Goal: Information Seeking & Learning: Learn about a topic

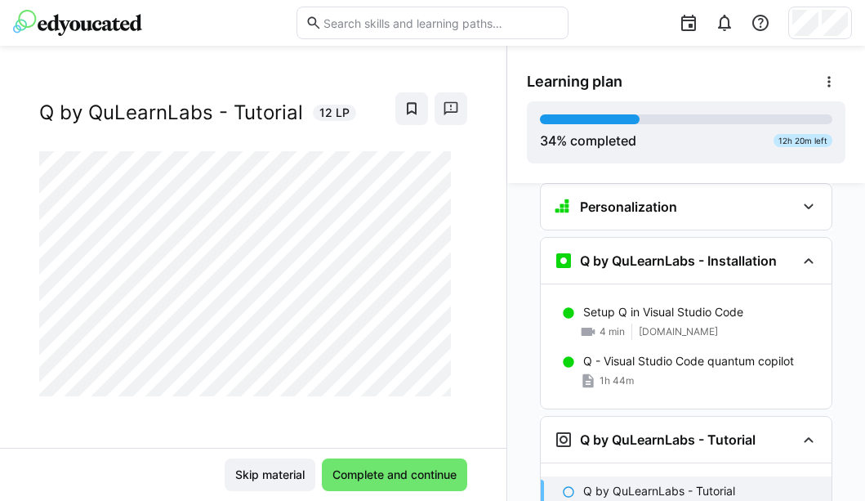
scroll to position [1480, 0]
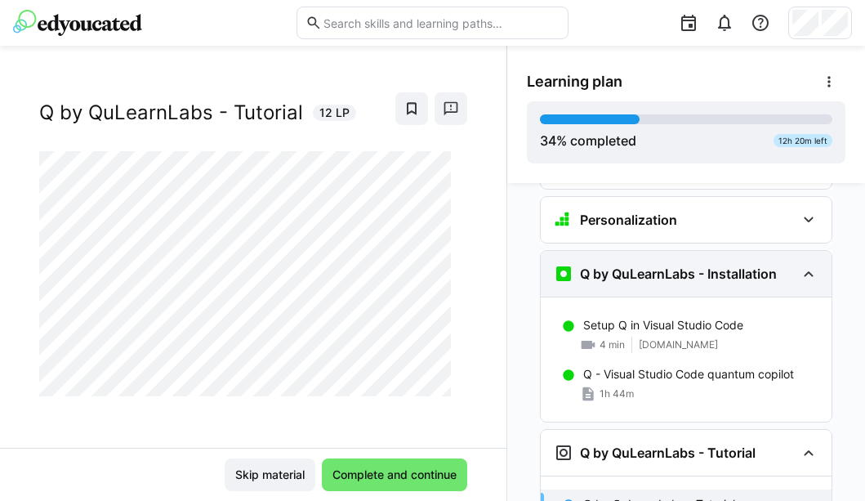
click at [778, 264] on eds-icon at bounding box center [809, 274] width 20 height 20
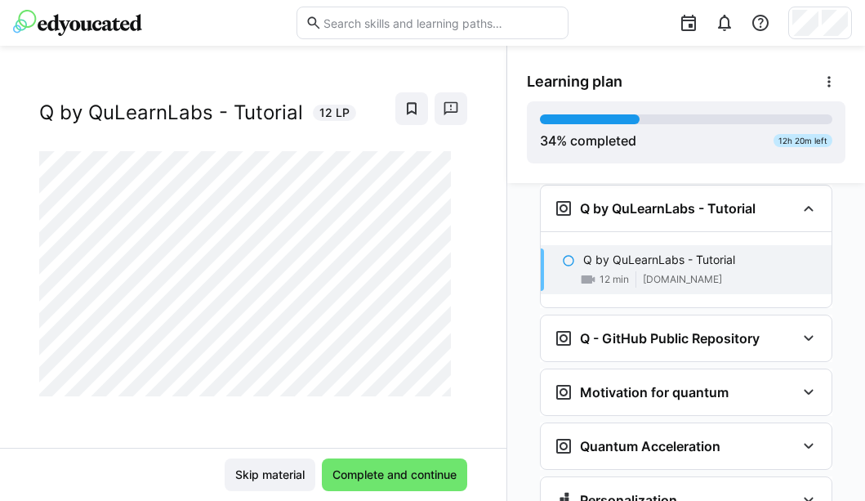
scroll to position [1605, 0]
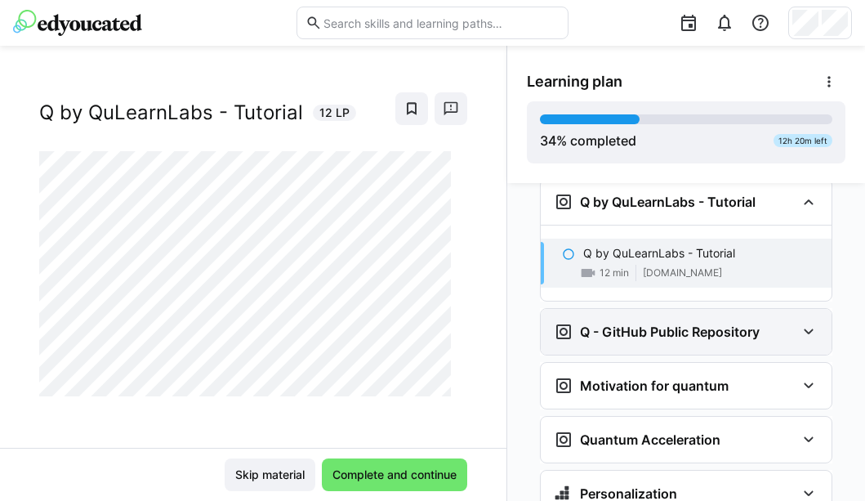
click at [778, 322] on eds-icon at bounding box center [809, 332] width 20 height 20
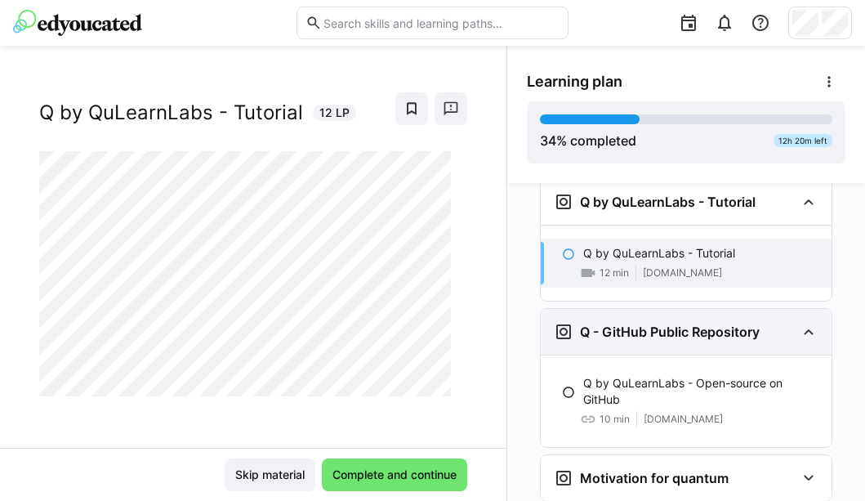
click at [778, 322] on eds-icon at bounding box center [809, 332] width 20 height 20
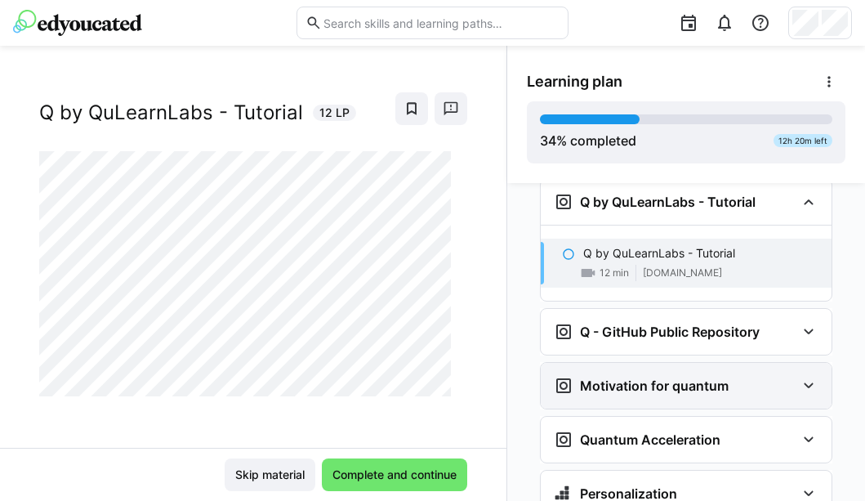
click at [778, 376] on eds-icon at bounding box center [809, 386] width 20 height 20
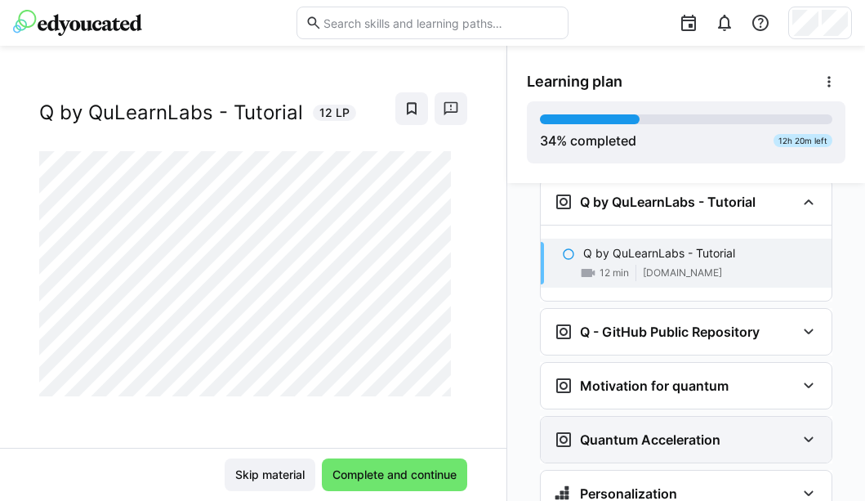
scroll to position [1646, 0]
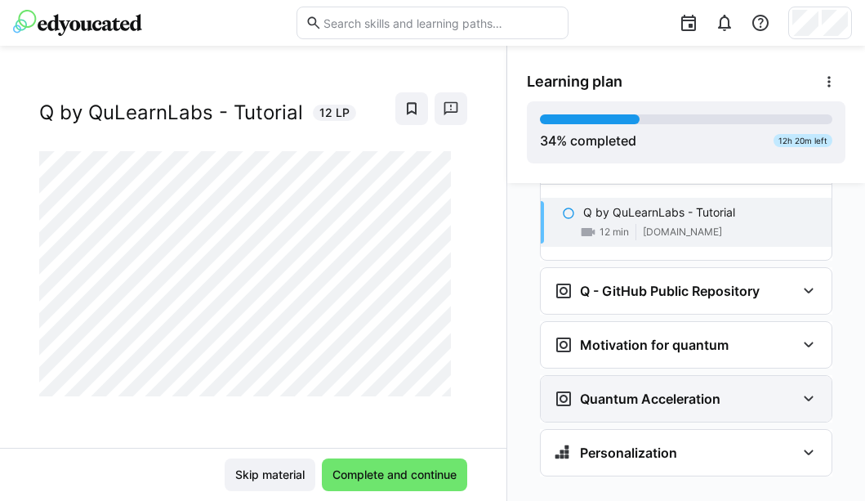
click at [778, 389] on eds-icon at bounding box center [809, 399] width 20 height 20
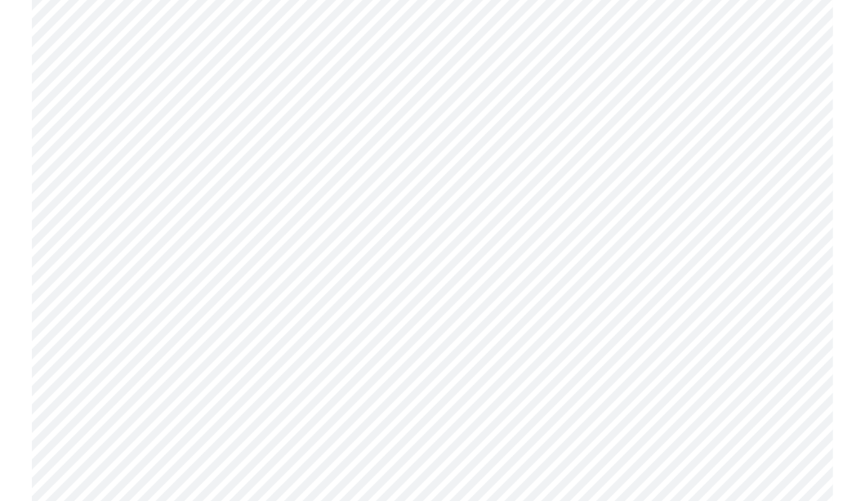
scroll to position [1412, 0]
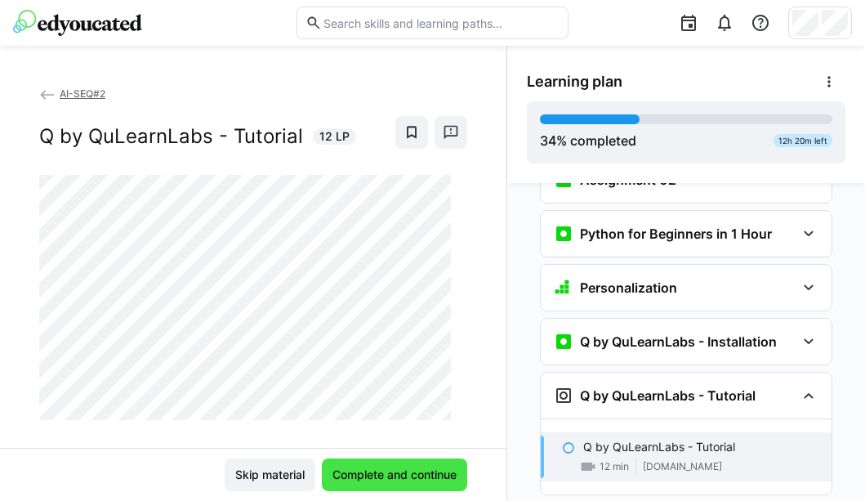
click at [382, 469] on span "Complete and continue" at bounding box center [394, 474] width 129 height 16
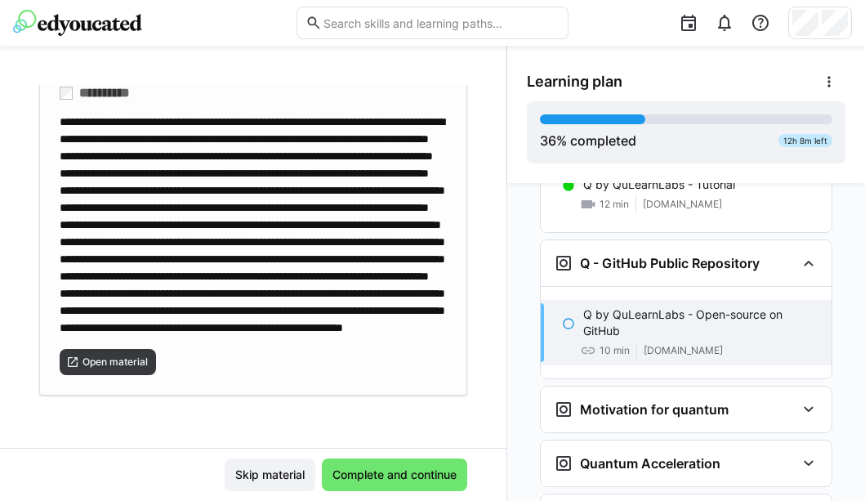
scroll to position [235, 0]
click at [137, 356] on span "Open material" at bounding box center [115, 361] width 69 height 13
click at [381, 469] on span "Complete and continue" at bounding box center [394, 474] width 129 height 16
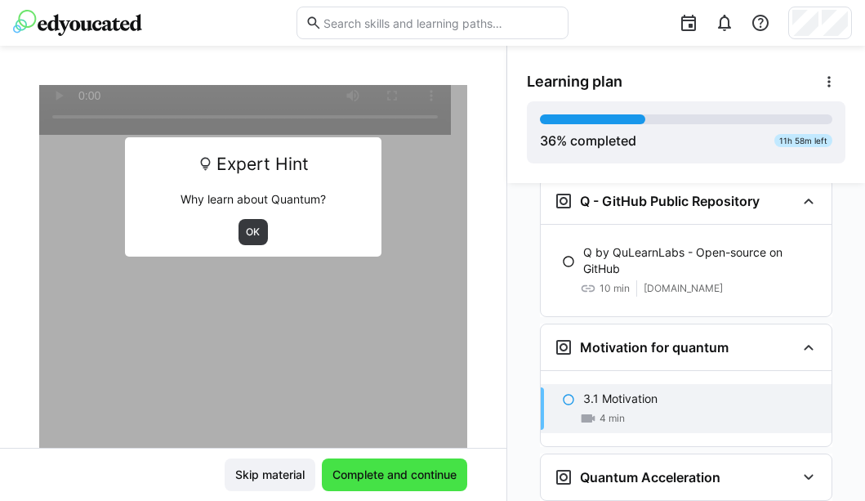
scroll to position [1739, 0]
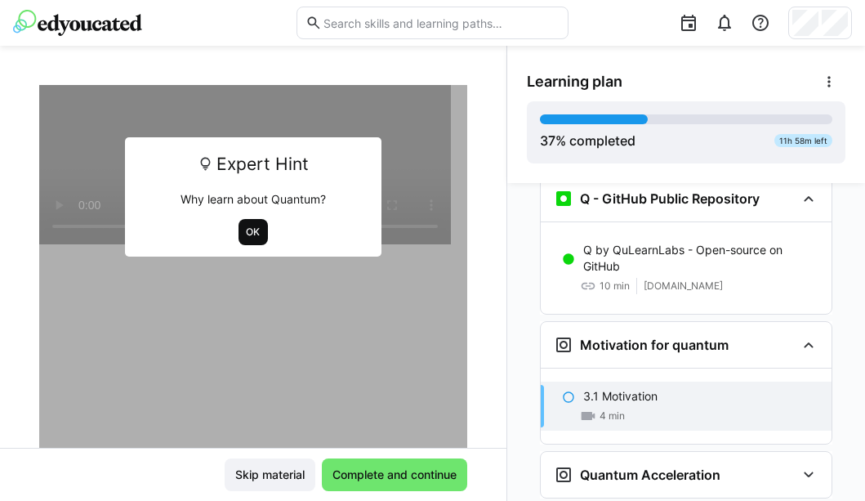
click at [245, 230] on span "OK" at bounding box center [253, 231] width 17 height 13
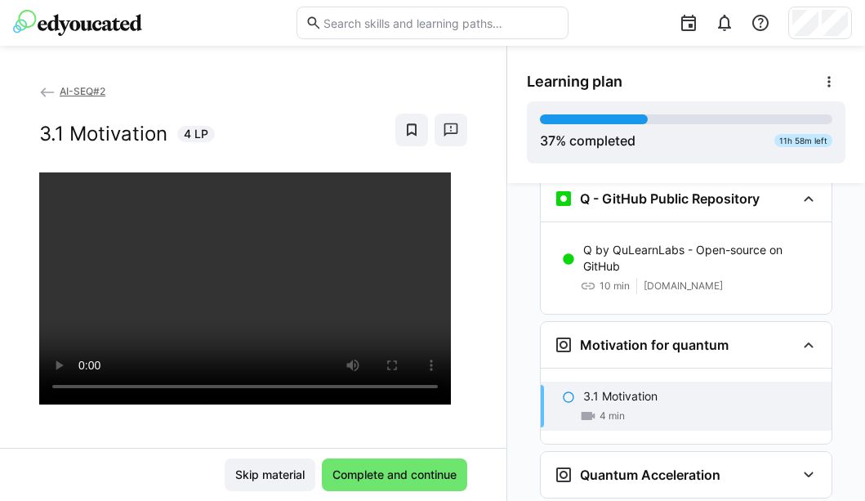
scroll to position [1580, 0]
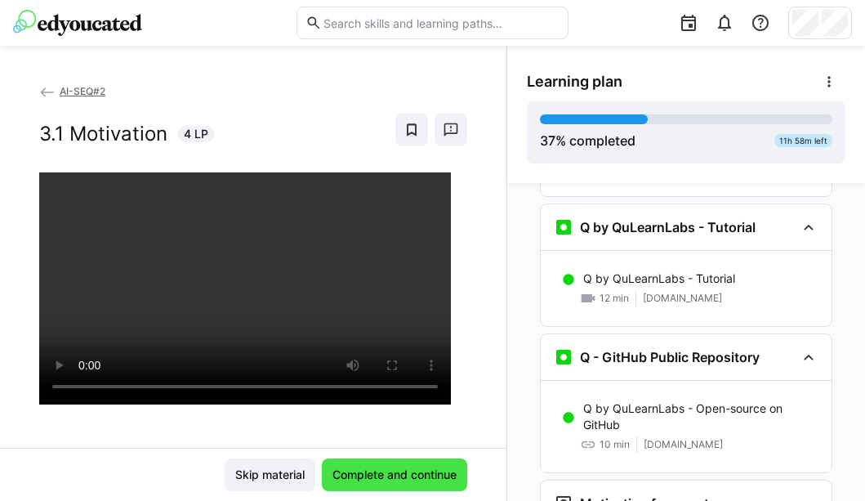
click at [407, 474] on span "Complete and continue" at bounding box center [394, 474] width 129 height 16
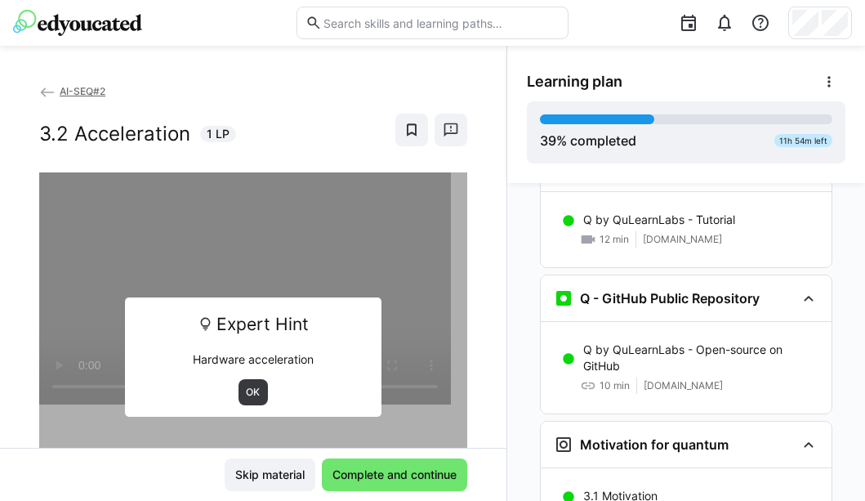
scroll to position [1624, 0]
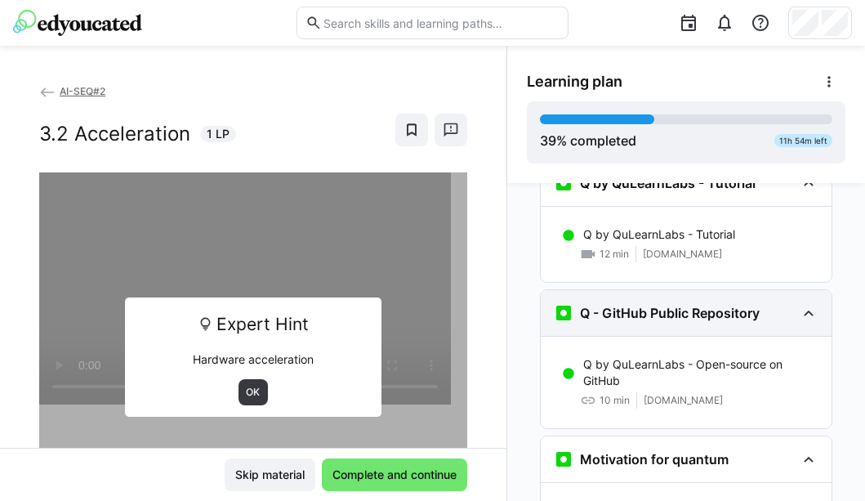
click at [778, 303] on eds-icon at bounding box center [809, 313] width 20 height 20
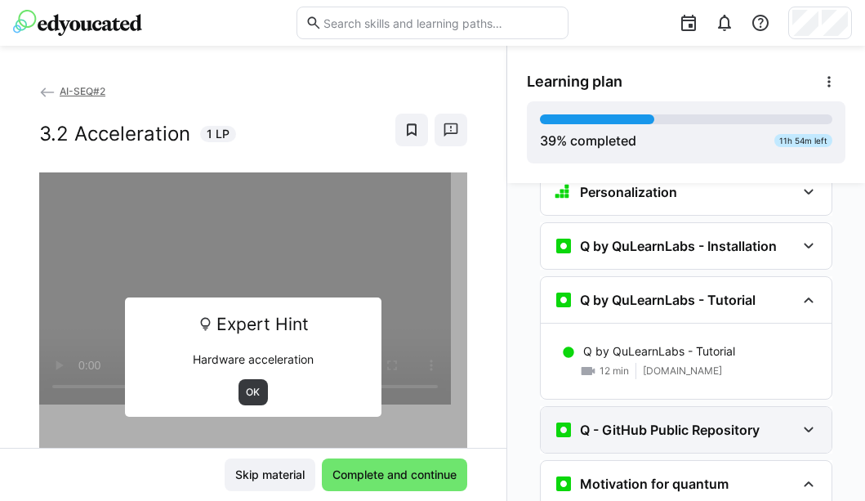
scroll to position [1506, 0]
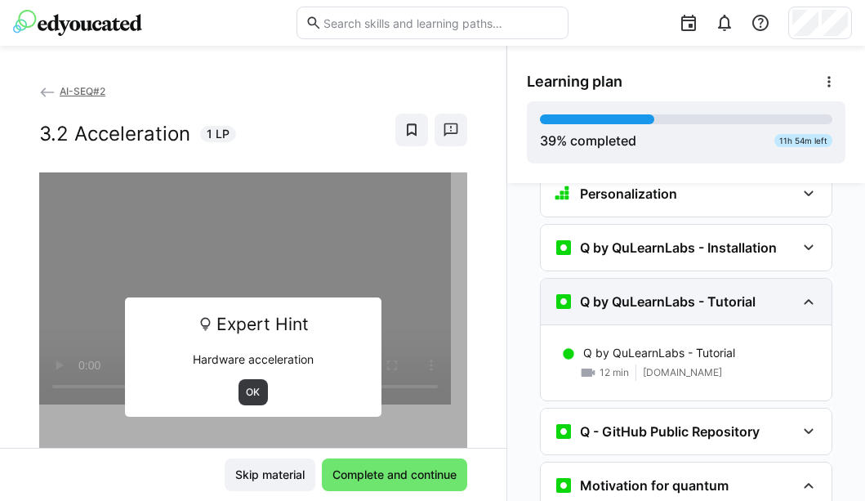
click at [778, 292] on eds-icon at bounding box center [809, 302] width 20 height 20
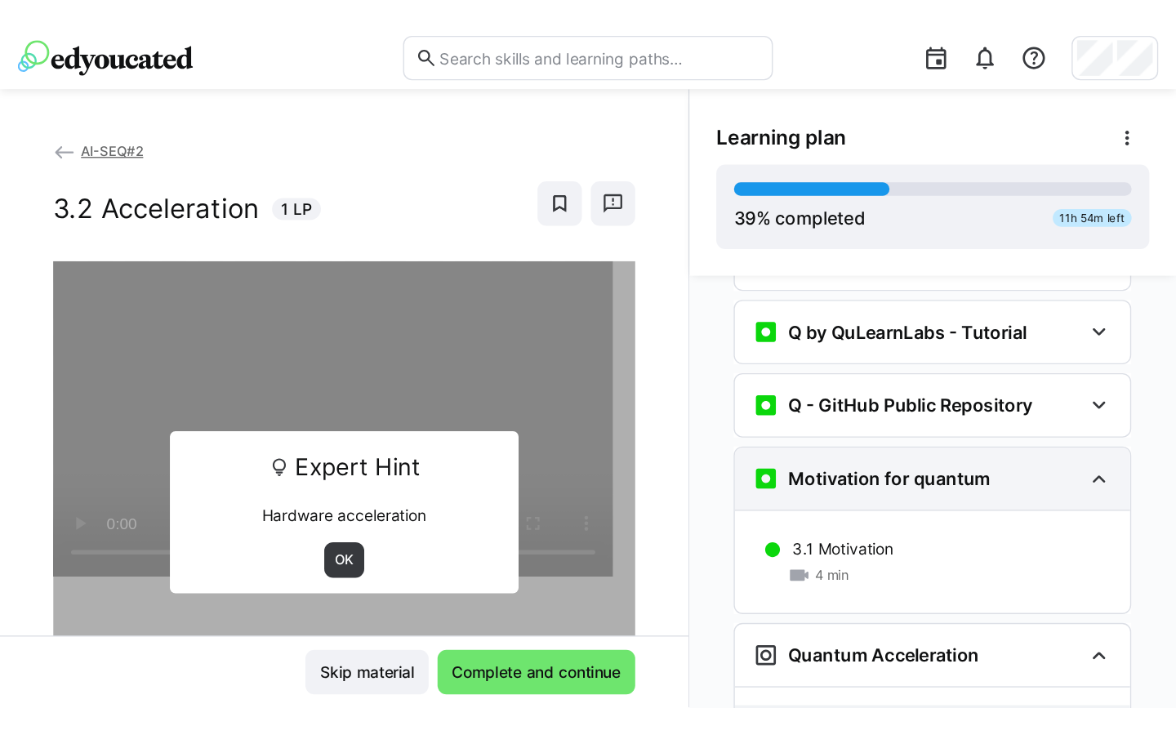
scroll to position [1584, 0]
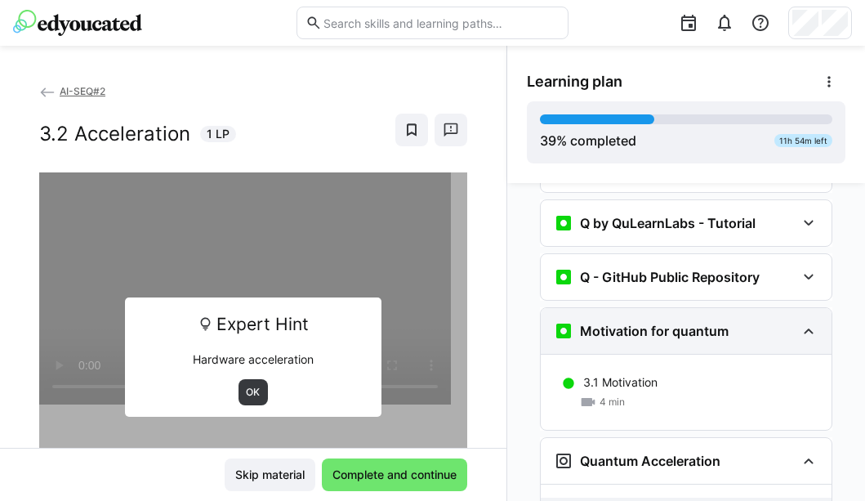
click at [778, 321] on eds-icon at bounding box center [809, 331] width 20 height 20
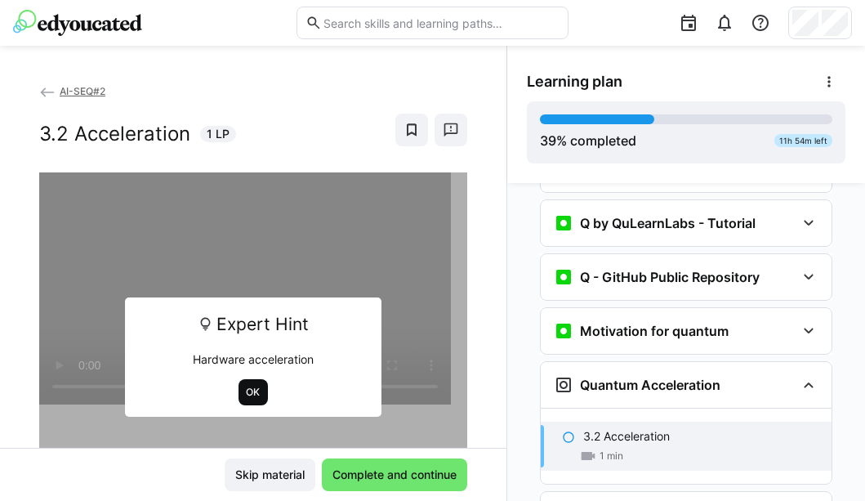
click at [248, 391] on span "OK" at bounding box center [253, 391] width 17 height 13
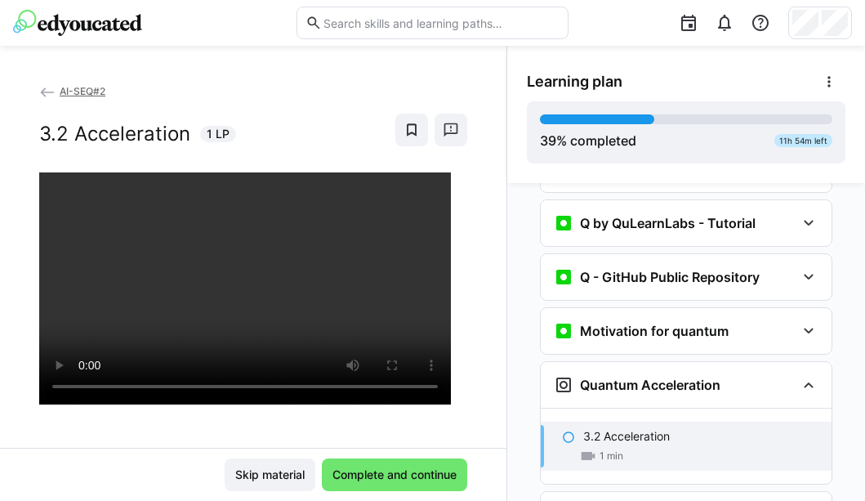
scroll to position [1412, 0]
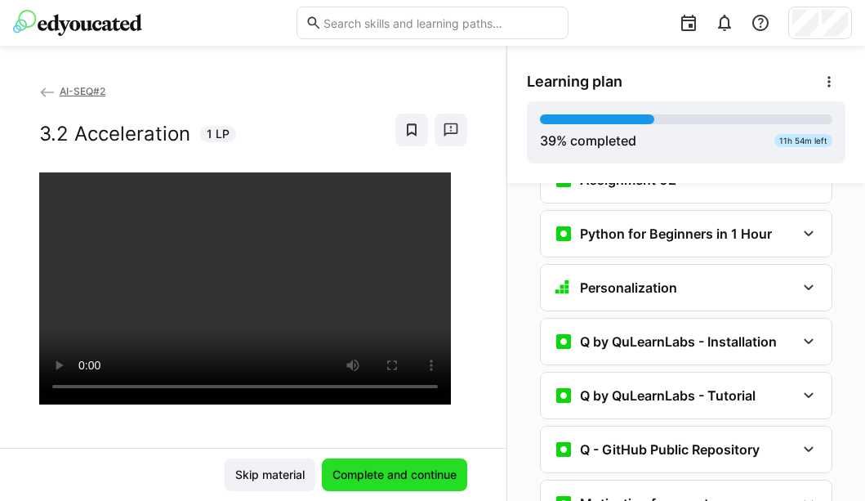
click at [386, 467] on span "Complete and continue" at bounding box center [394, 474] width 129 height 16
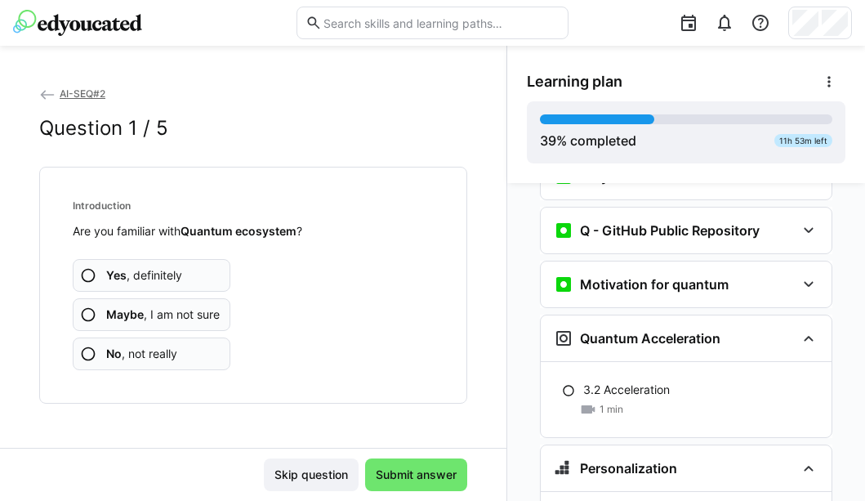
scroll to position [1646, 0]
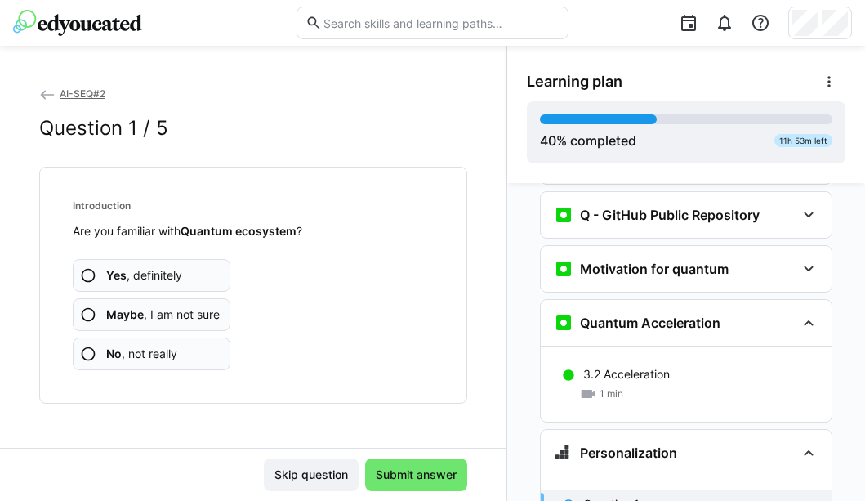
click at [144, 358] on span "No , not really" at bounding box center [141, 353] width 71 height 16
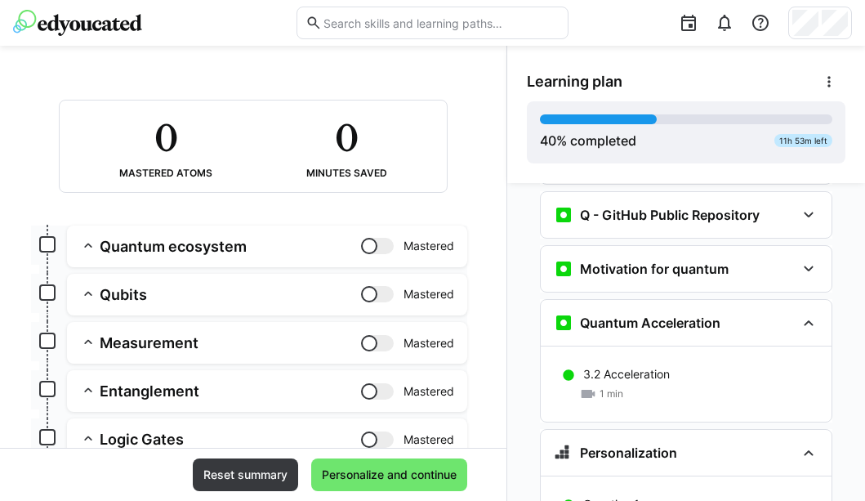
scroll to position [230, 0]
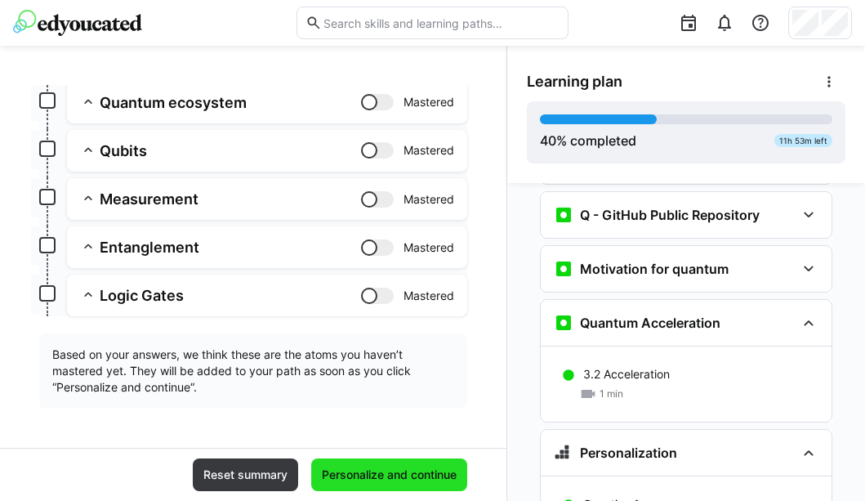
click at [437, 473] on span "Personalize and continue" at bounding box center [389, 474] width 140 height 16
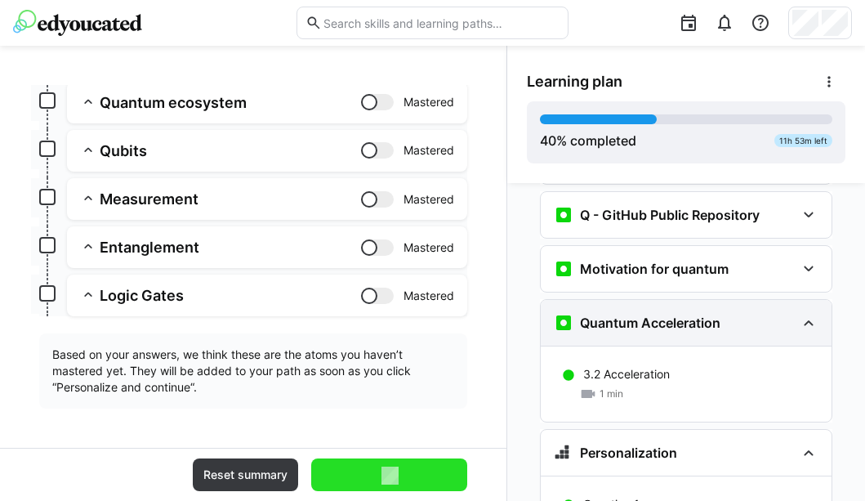
click at [778, 313] on eds-icon at bounding box center [809, 323] width 20 height 20
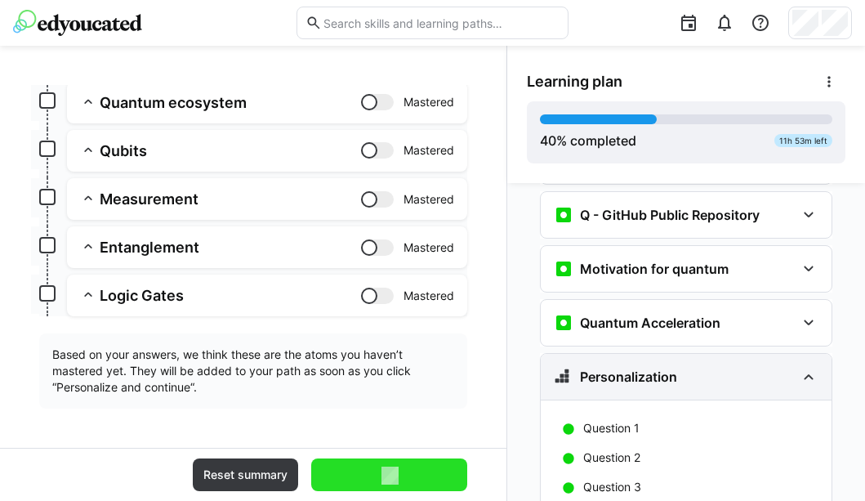
click at [778, 367] on eds-icon at bounding box center [809, 377] width 20 height 20
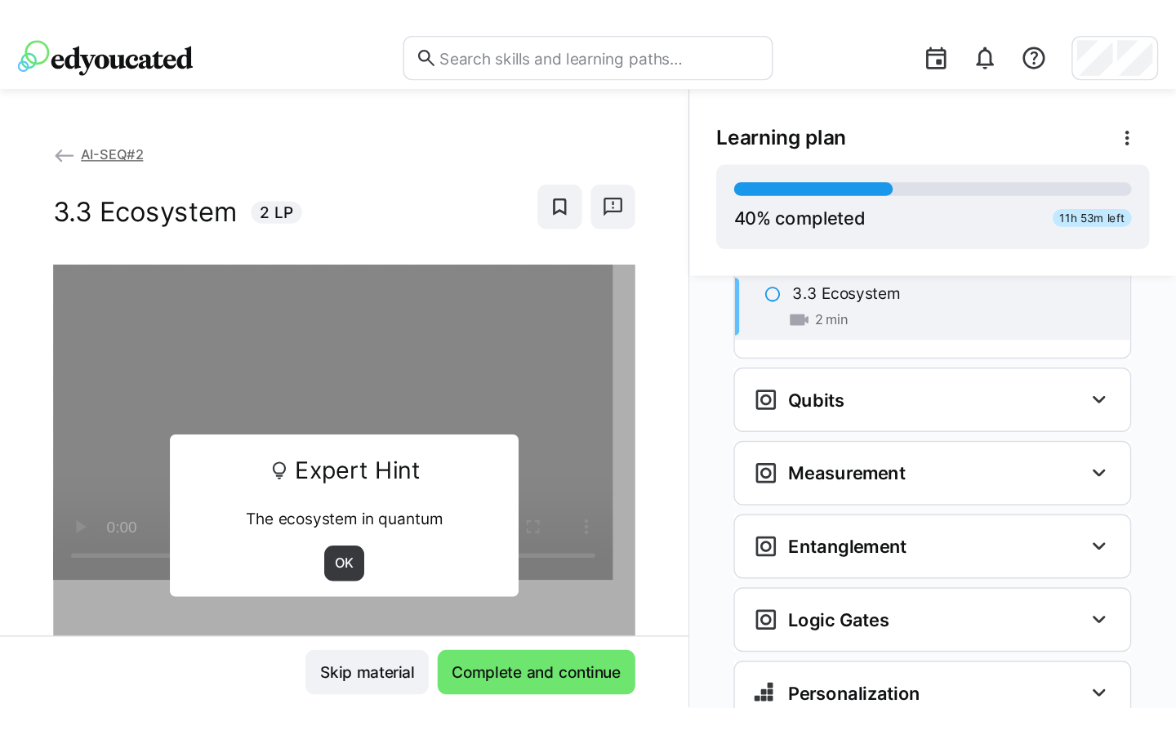
scroll to position [1970, 0]
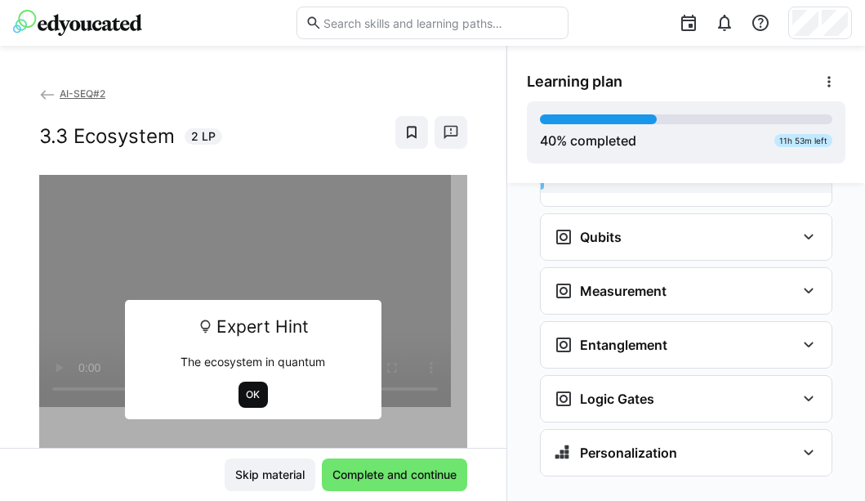
click at [248, 398] on span "OK" at bounding box center [253, 394] width 17 height 13
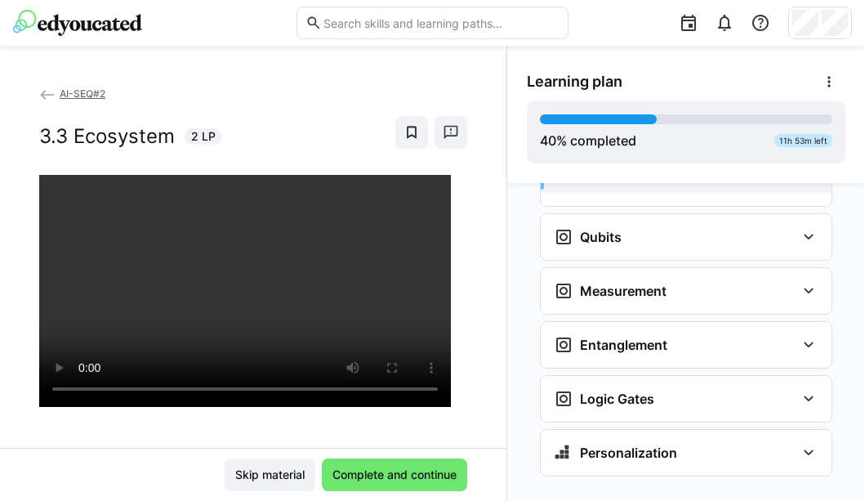
scroll to position [1735, 0]
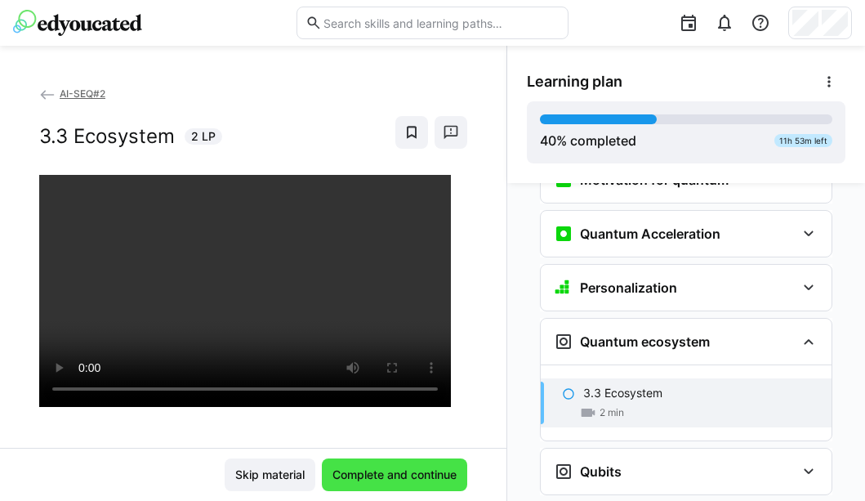
click at [403, 473] on span "Complete and continue" at bounding box center [394, 474] width 129 height 16
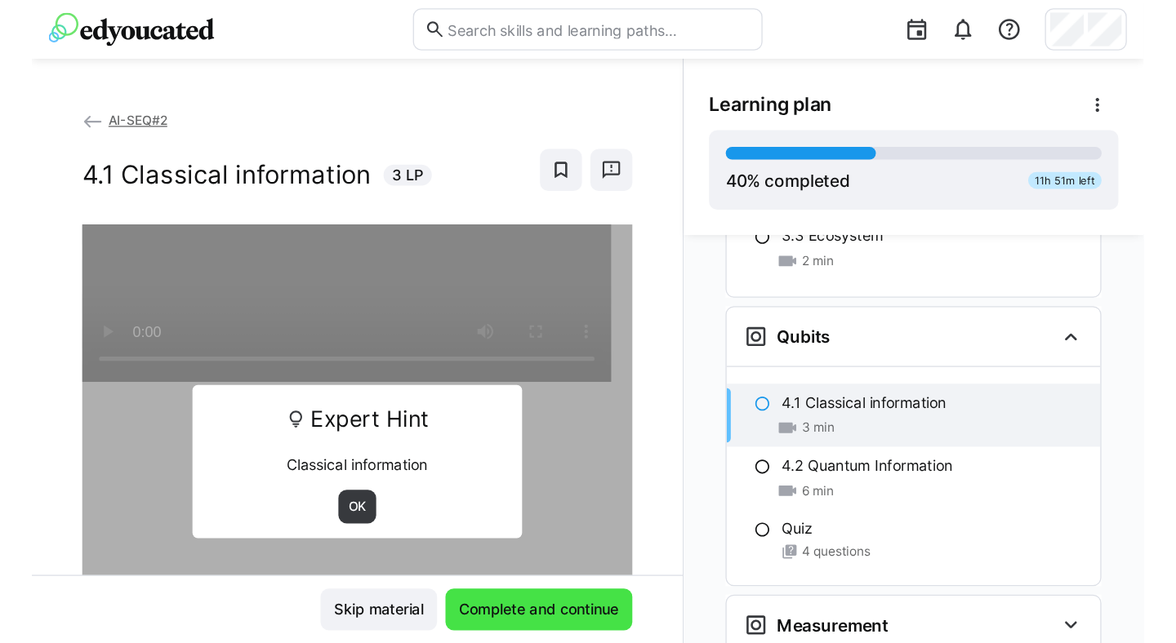
scroll to position [1970, 0]
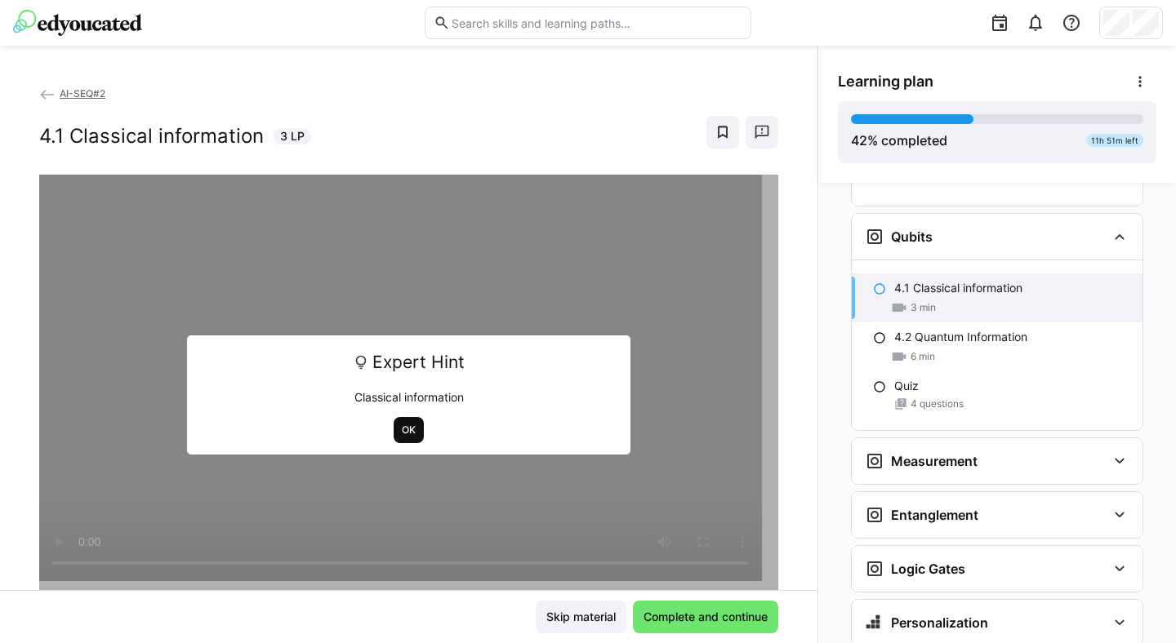
click at [402, 432] on span "OK" at bounding box center [408, 430] width 17 height 13
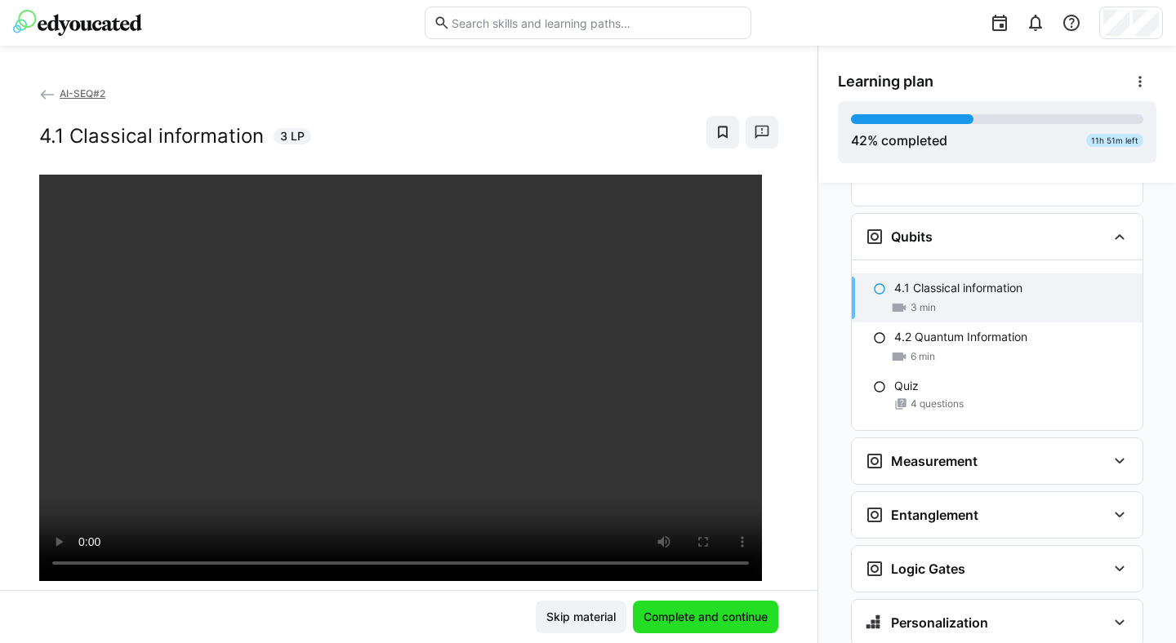
click at [728, 483] on span "Complete and continue" at bounding box center [705, 617] width 129 height 16
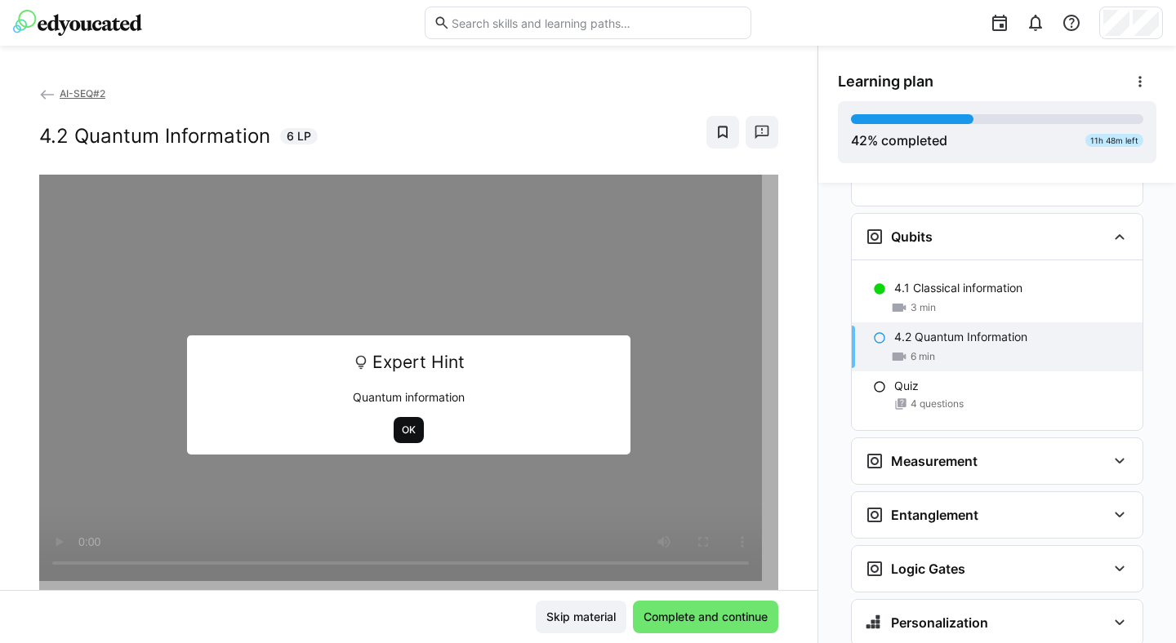
click at [403, 429] on span "OK" at bounding box center [408, 430] width 17 height 13
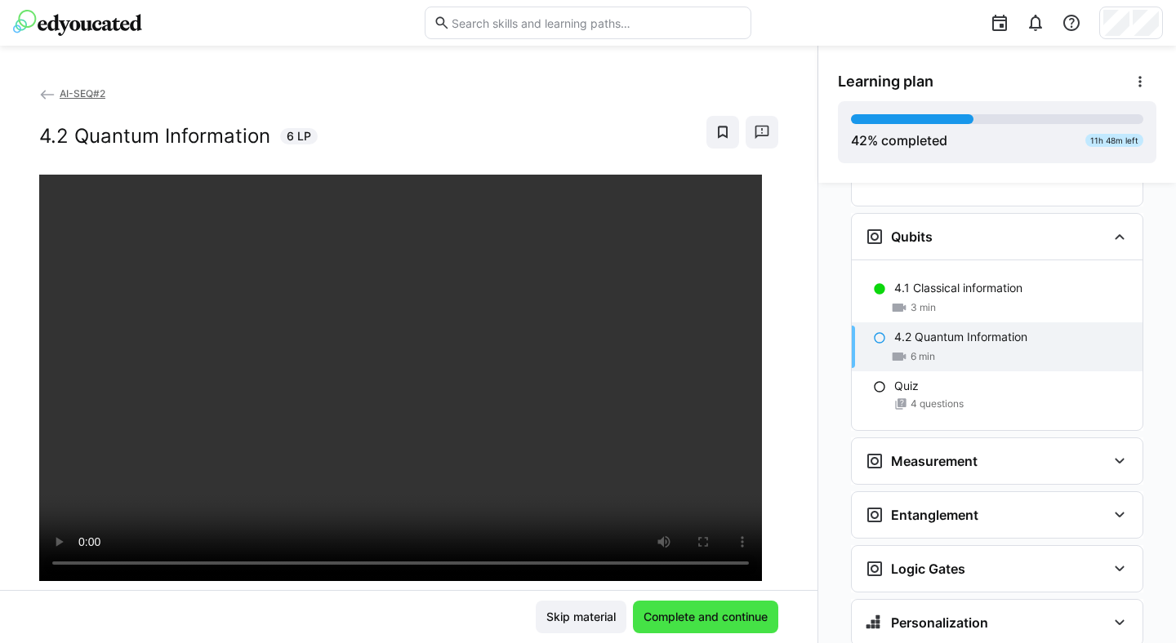
click at [641, 483] on span "Complete and continue" at bounding box center [705, 617] width 129 height 16
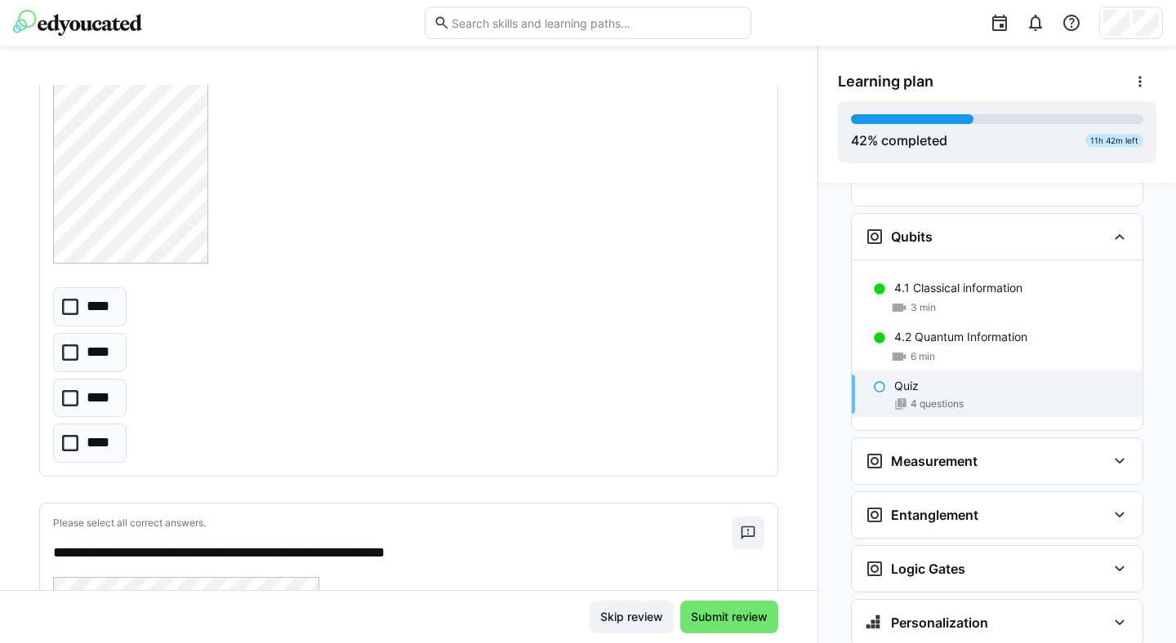
scroll to position [875, 0]
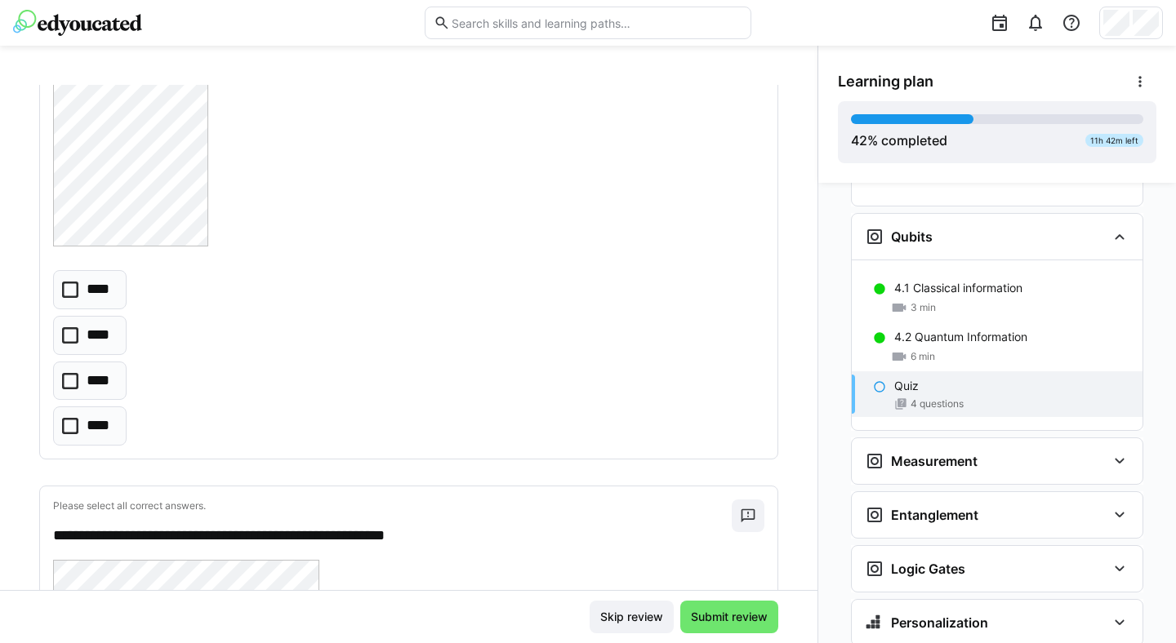
click at [91, 294] on p "****" at bounding box center [101, 289] width 28 height 21
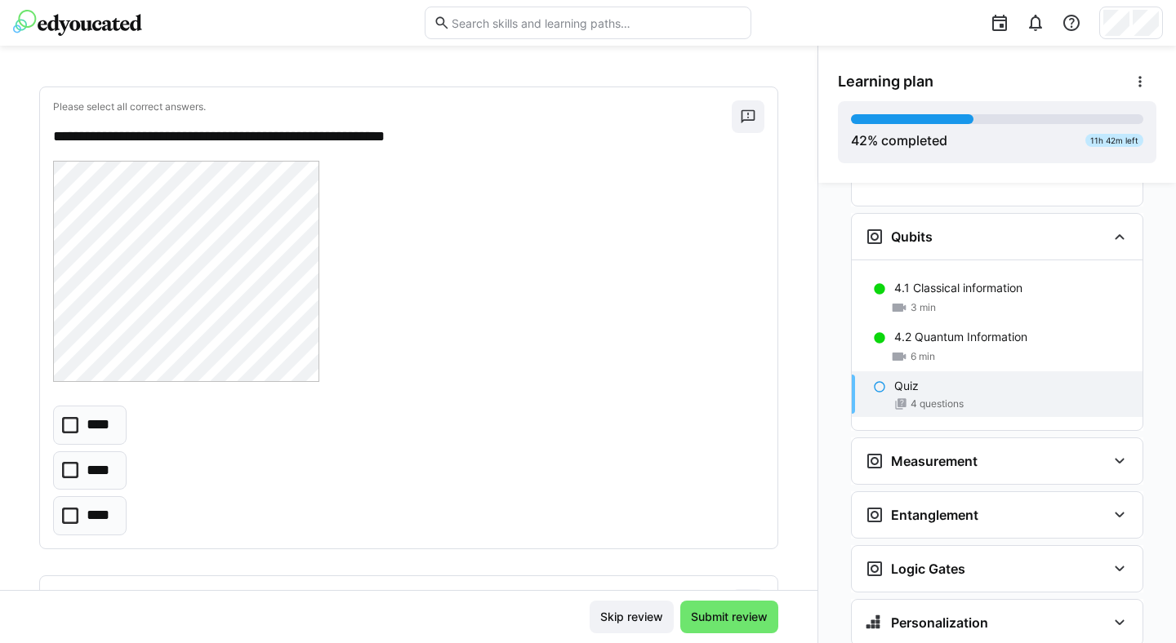
scroll to position [1288, 0]
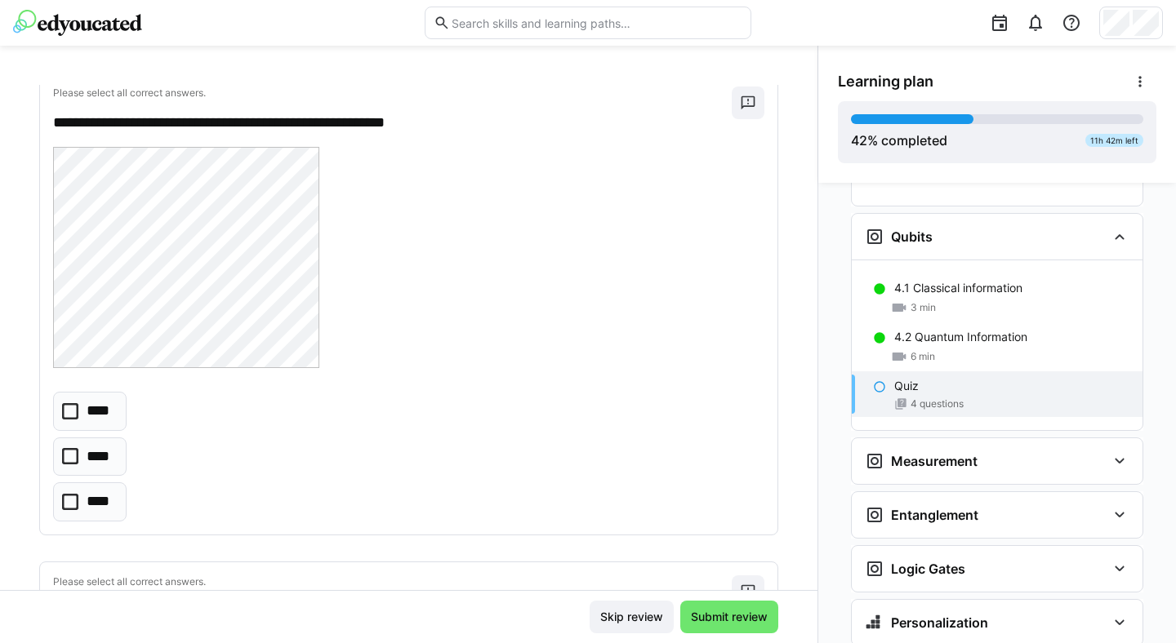
click at [89, 483] on p "****" at bounding box center [101, 502] width 28 height 21
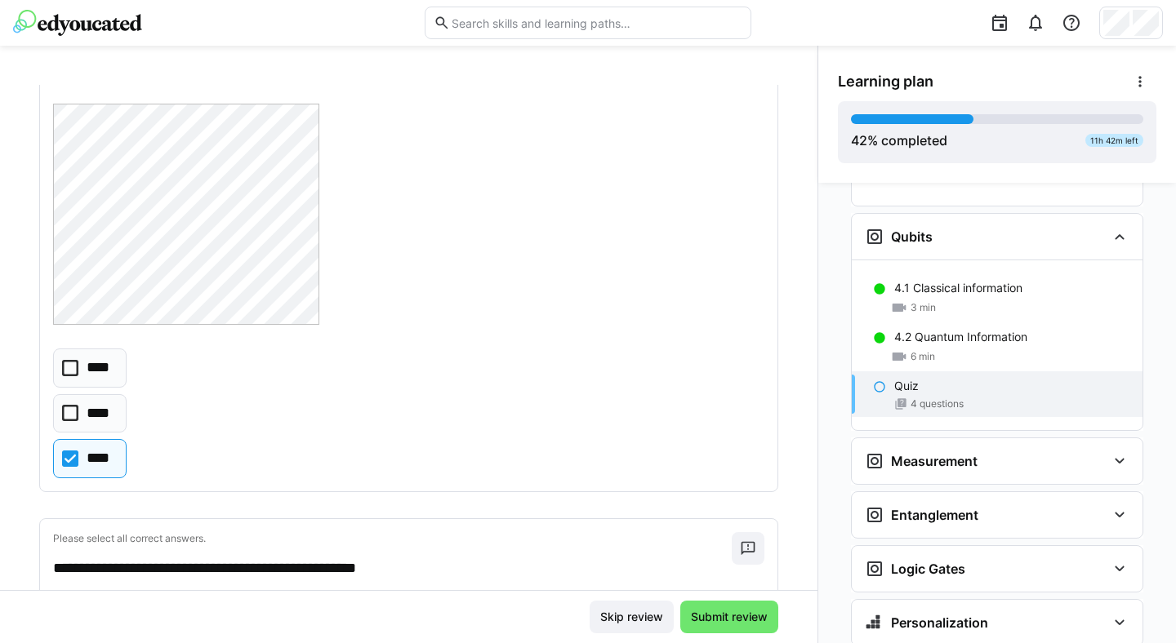
scroll to position [1330, 0]
click at [93, 412] on p "****" at bounding box center [99, 414] width 24 height 21
click at [108, 459] on p "****" at bounding box center [101, 459] width 28 height 21
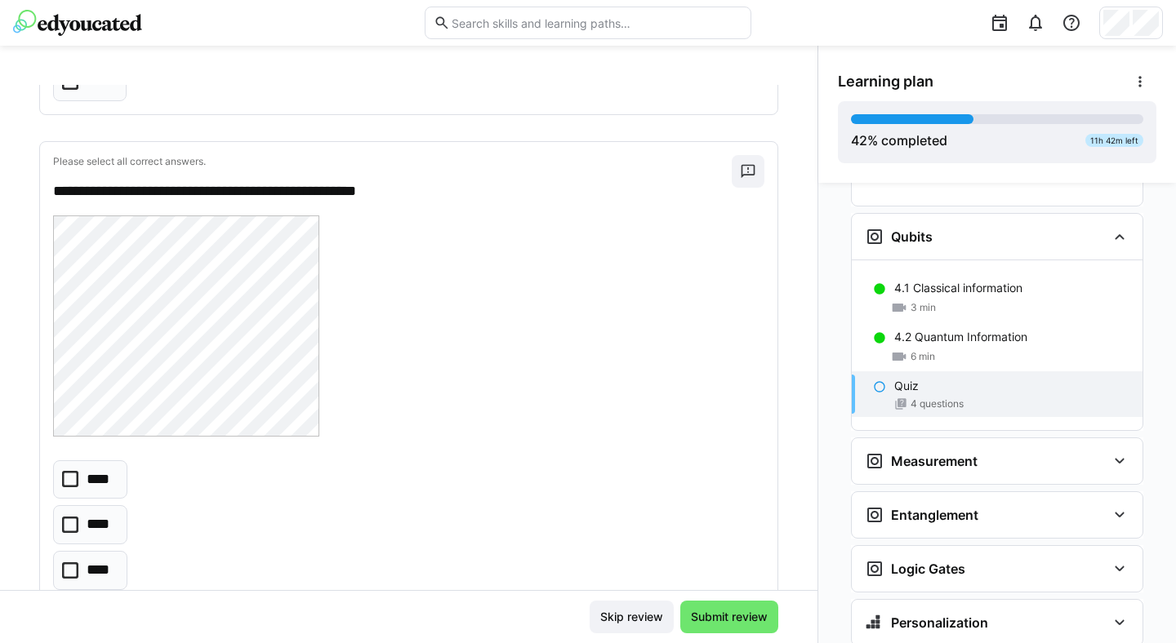
scroll to position [1709, 0]
click at [85, 483] on eds-checkbox "****" at bounding box center [90, 524] width 74 height 39
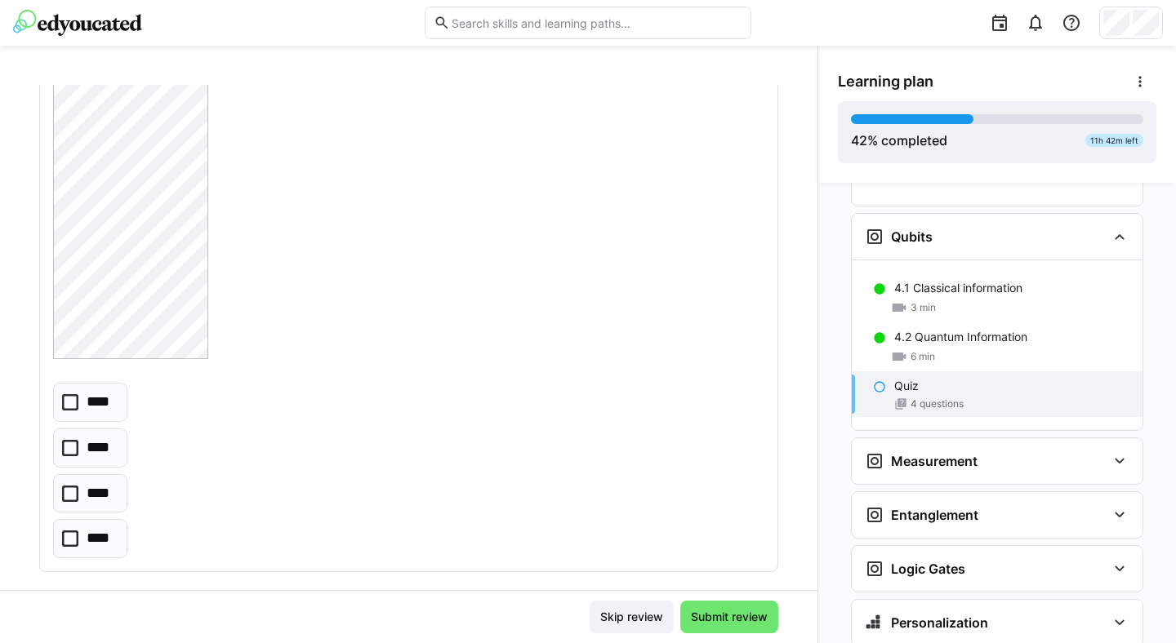
scroll to position [2955, 0]
click at [100, 421] on p "****" at bounding box center [99, 426] width 24 height 21
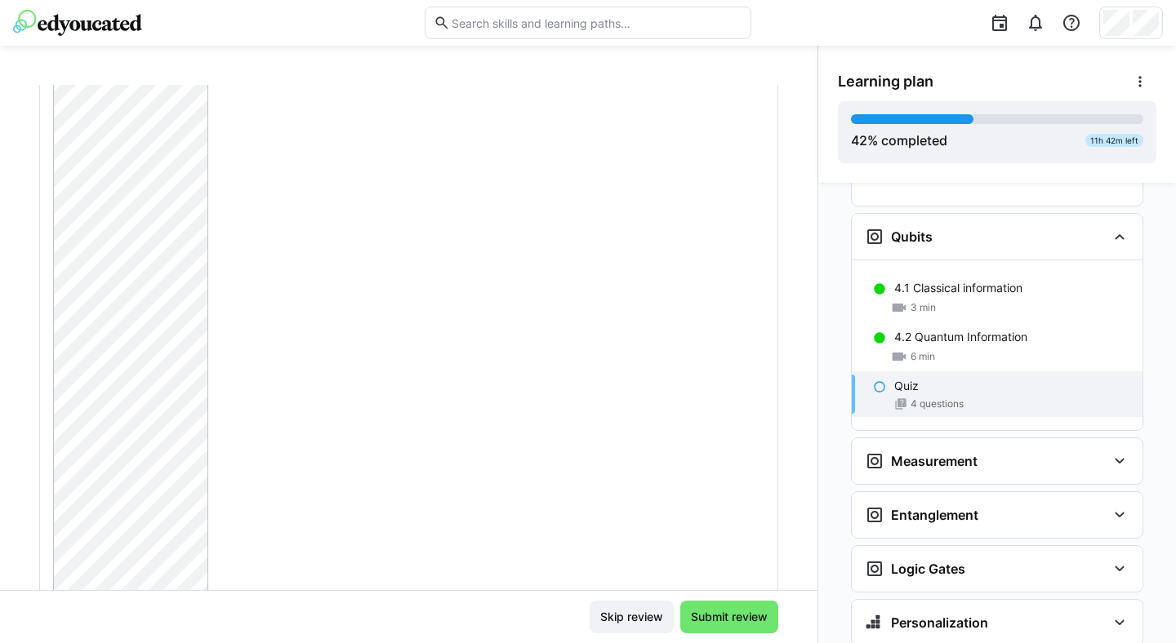
scroll to position [592, 0]
click at [723, 483] on span "Submit review" at bounding box center [729, 617] width 82 height 16
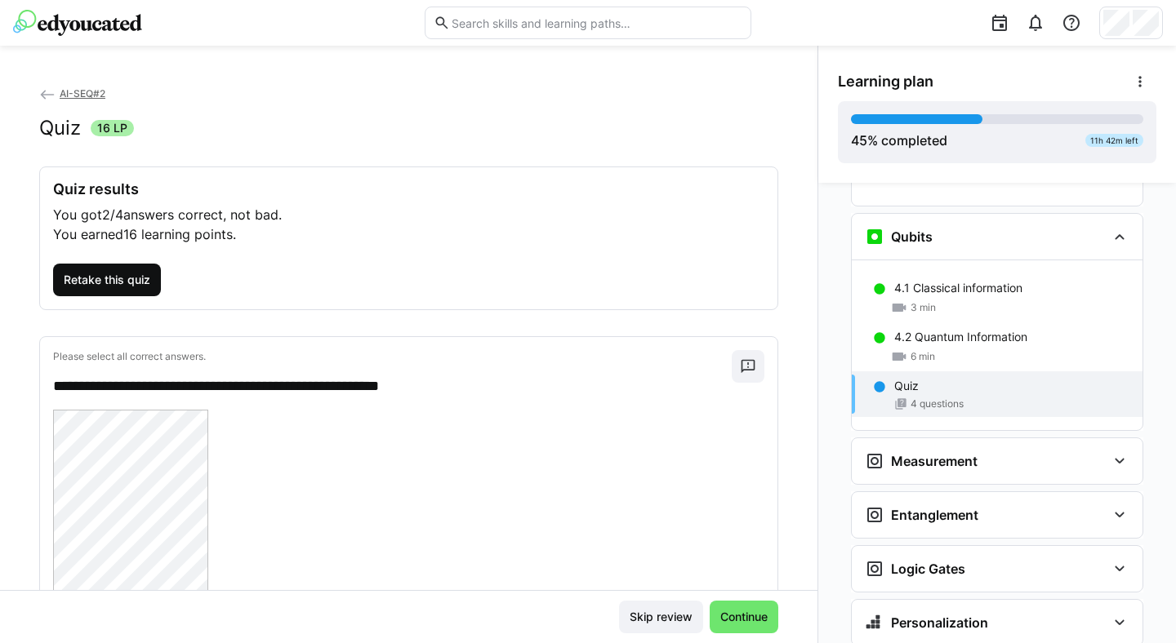
click at [110, 275] on span "Retake this quiz" at bounding box center [106, 280] width 91 height 16
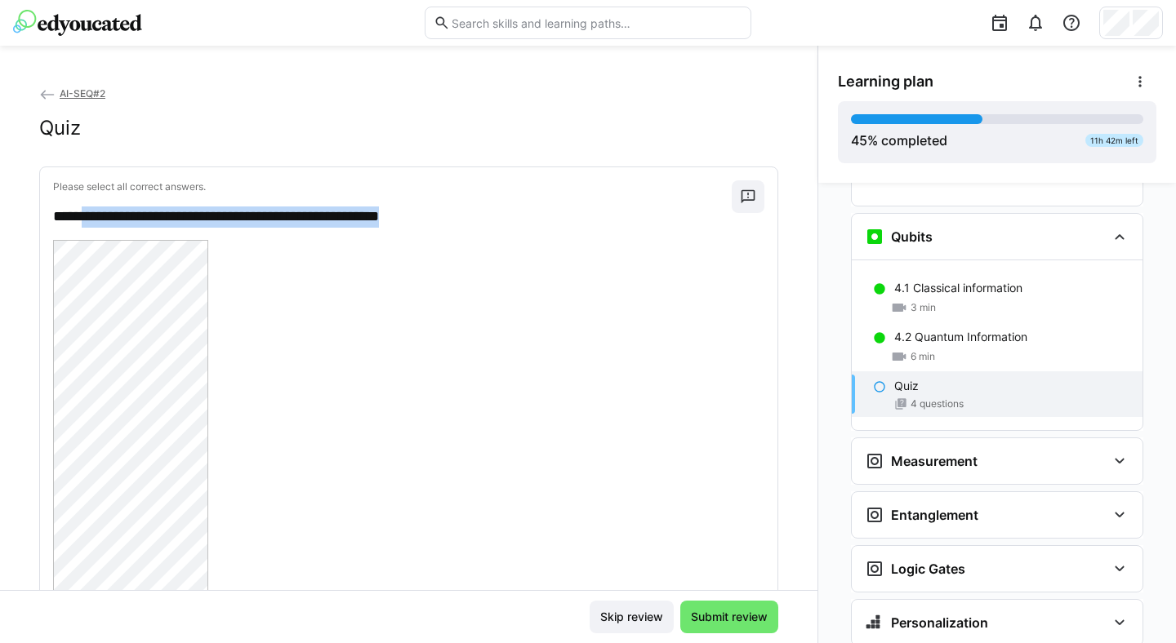
drag, startPoint x: 464, startPoint y: 220, endPoint x: 90, endPoint y: 210, distance: 374.2
click at [90, 210] on p "**********" at bounding box center [384, 217] width 662 height 21
copy p "**********"
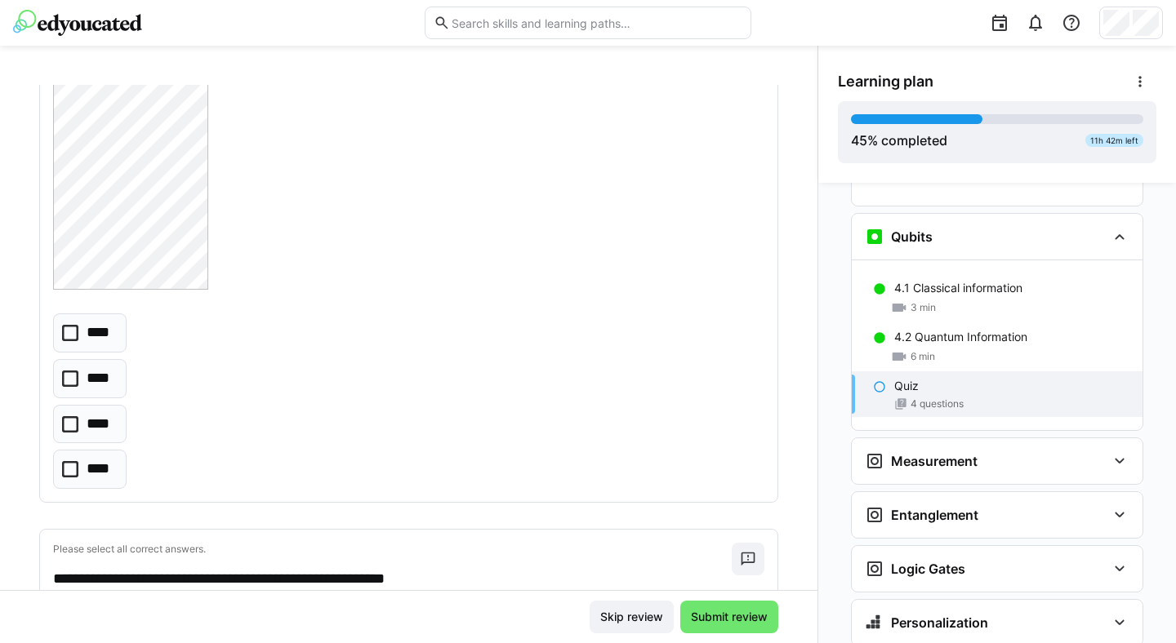
scroll to position [830, 0]
click at [112, 424] on p "****" at bounding box center [101, 425] width 28 height 21
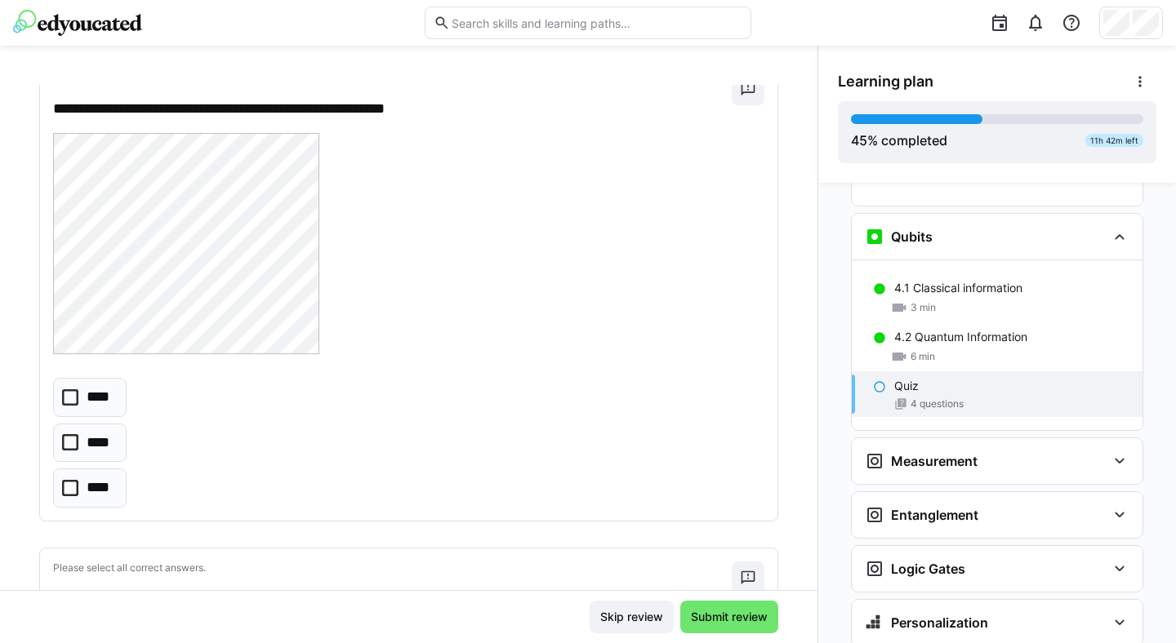
scroll to position [1320, 0]
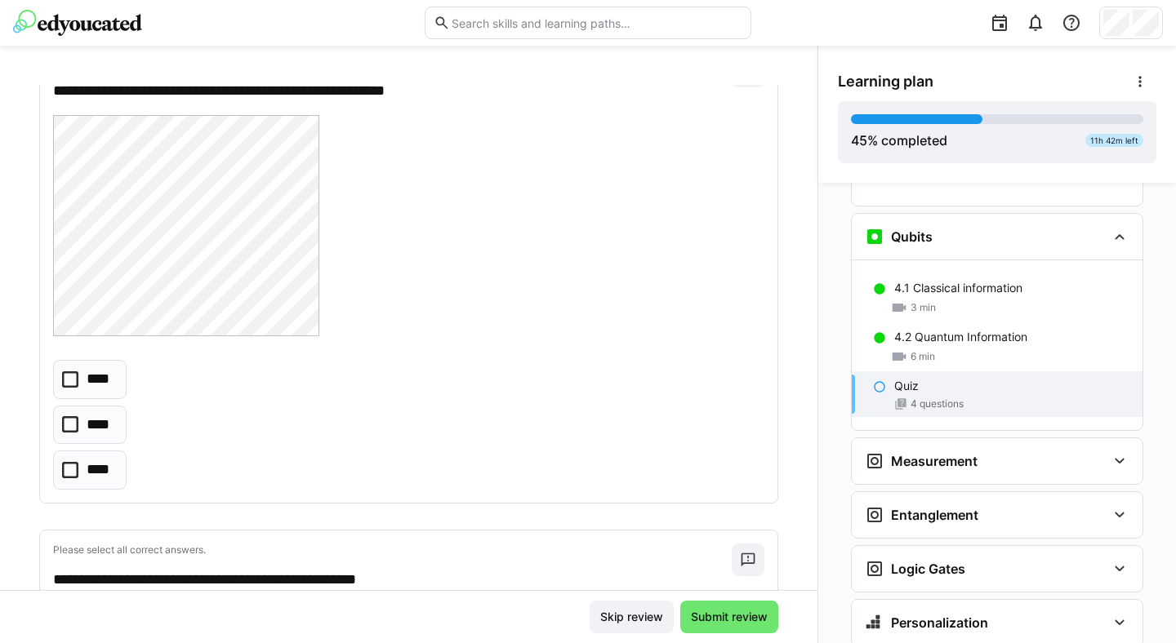
click at [85, 429] on eds-checkbox "****" at bounding box center [89, 425] width 73 height 39
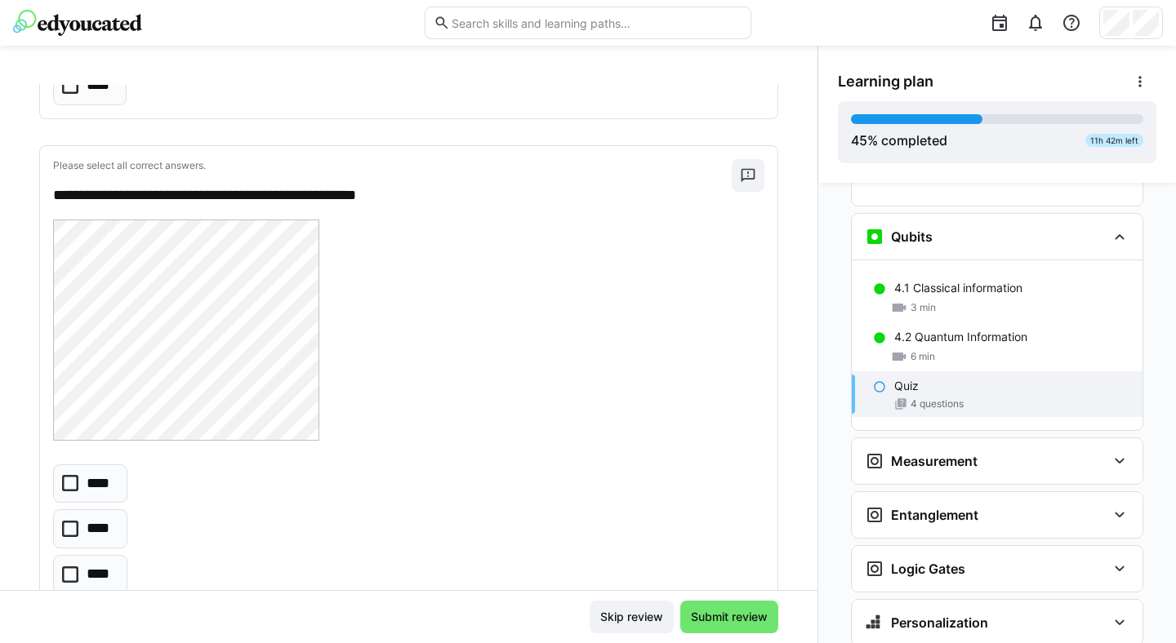
scroll to position [1706, 0]
click at [89, 483] on p "****" at bounding box center [100, 527] width 27 height 21
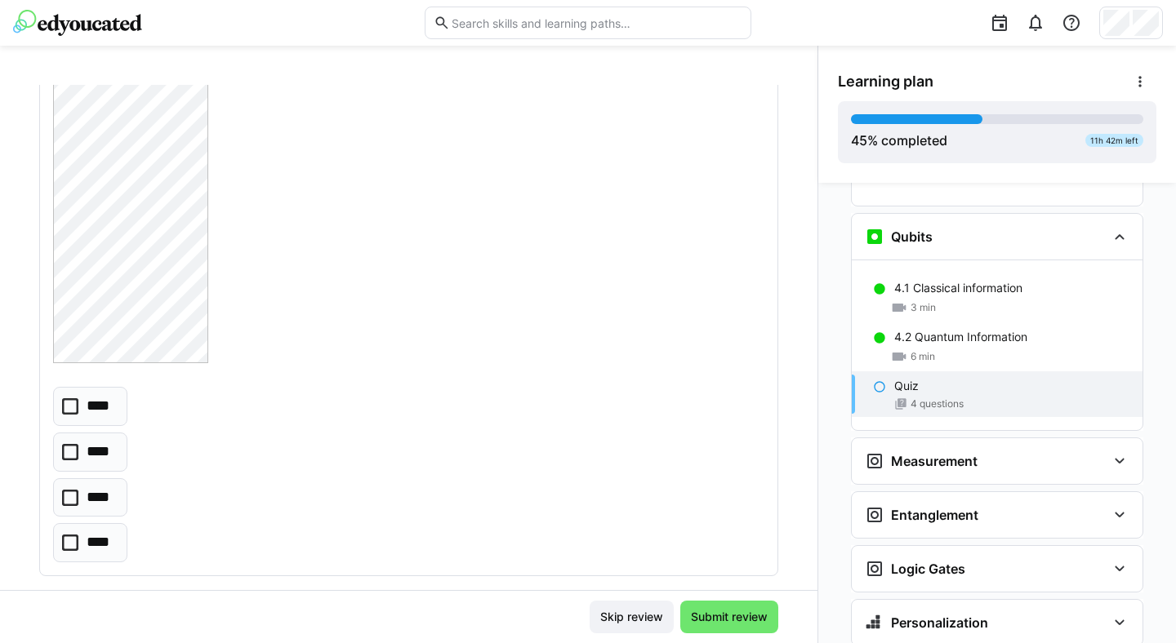
scroll to position [2955, 0]
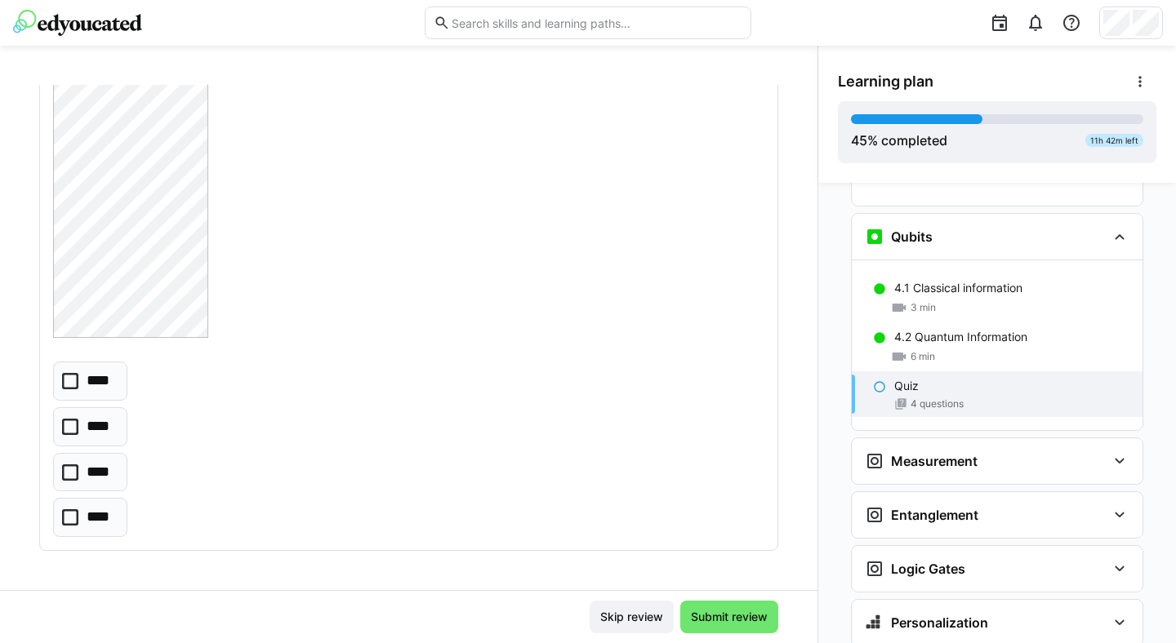
click at [82, 429] on eds-checkbox "****" at bounding box center [90, 426] width 74 height 39
click at [714, 483] on span "Submit review" at bounding box center [729, 617] width 82 height 16
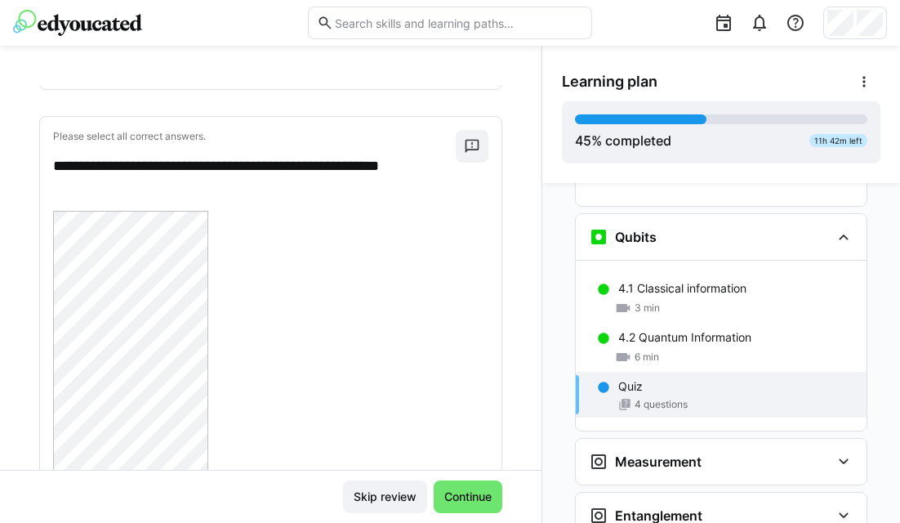
scroll to position [0, 0]
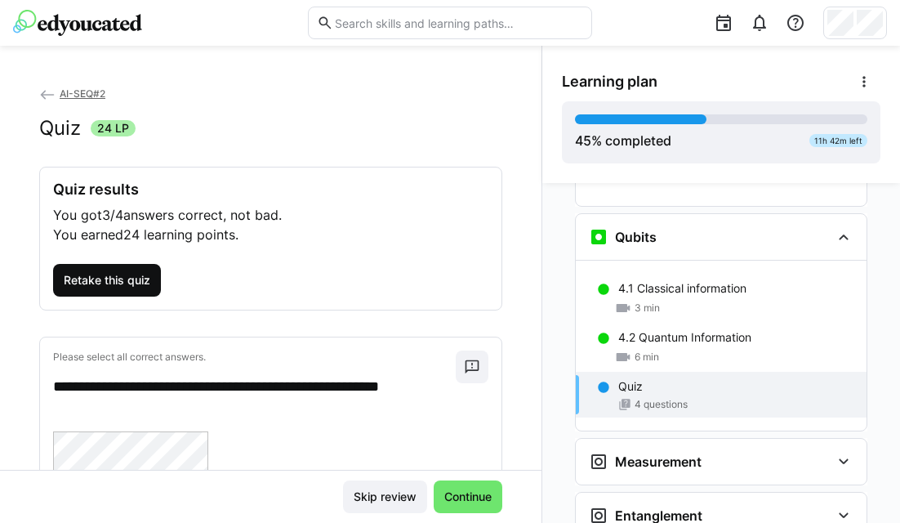
click at [121, 283] on span "Retake this quiz" at bounding box center [106, 280] width 91 height 16
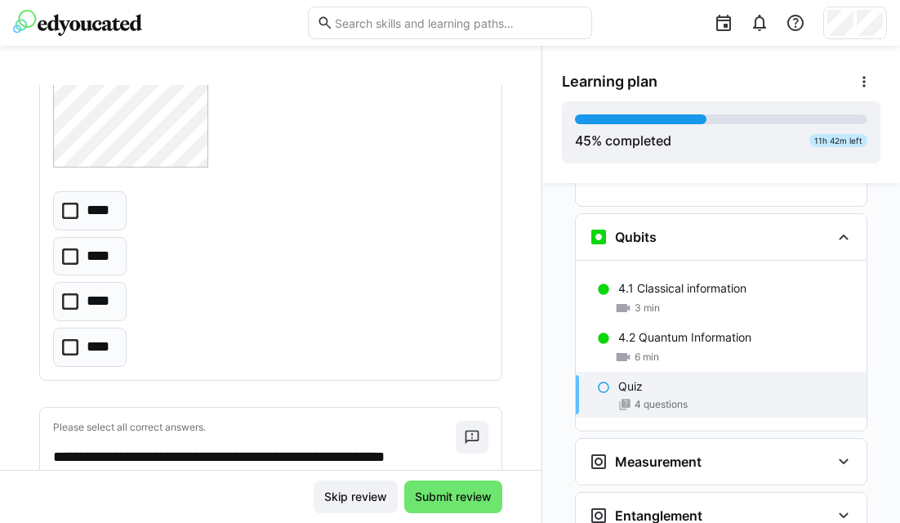
scroll to position [986, 0]
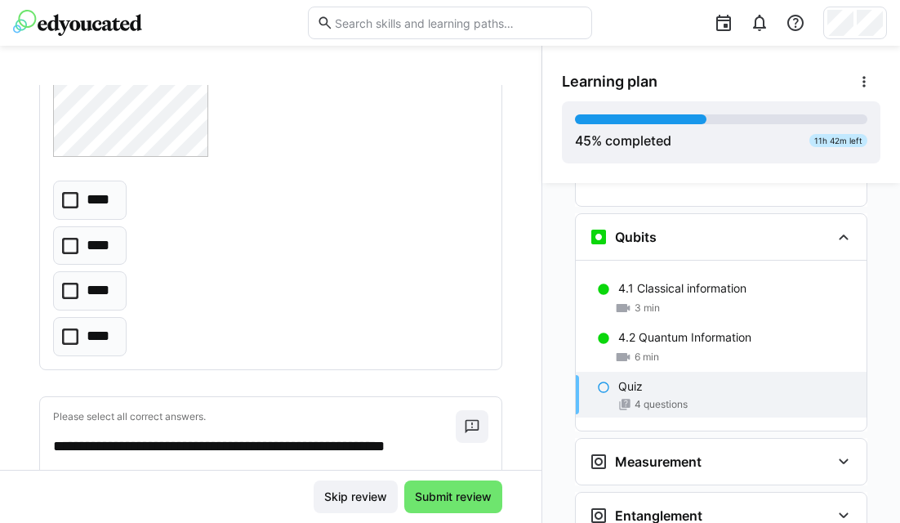
click at [105, 294] on p "****" at bounding box center [101, 290] width 28 height 21
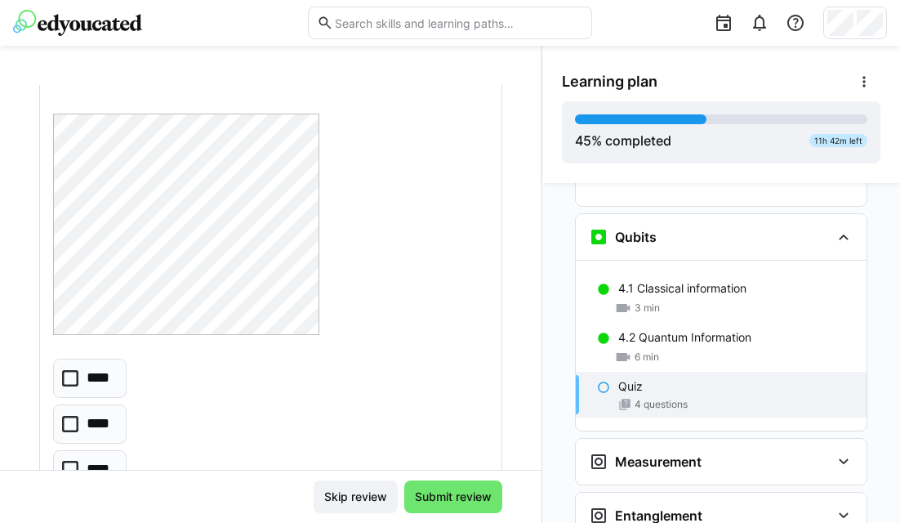
scroll to position [1362, 0]
click at [100, 419] on p "****" at bounding box center [99, 424] width 24 height 21
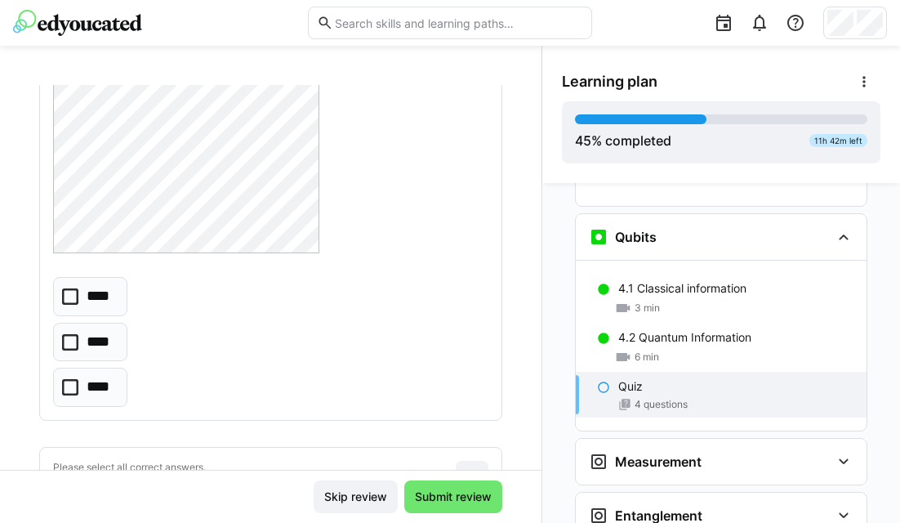
scroll to position [1938, 0]
click at [110, 345] on p "****" at bounding box center [100, 337] width 27 height 21
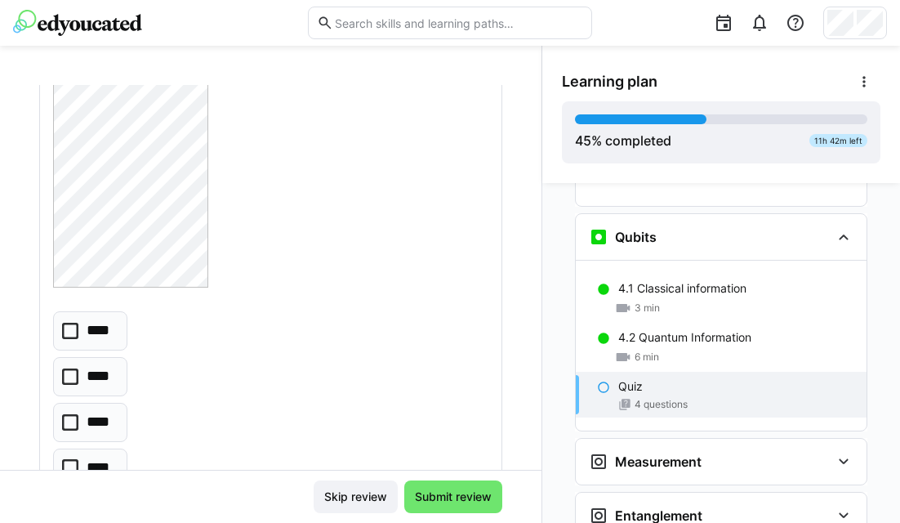
scroll to position [3139, 0]
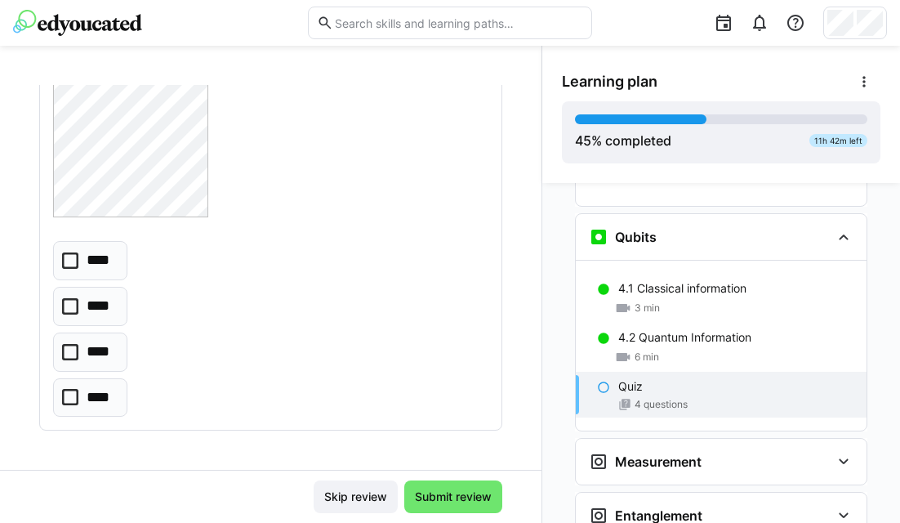
click at [80, 401] on eds-checkbox "****" at bounding box center [90, 397] width 74 height 39
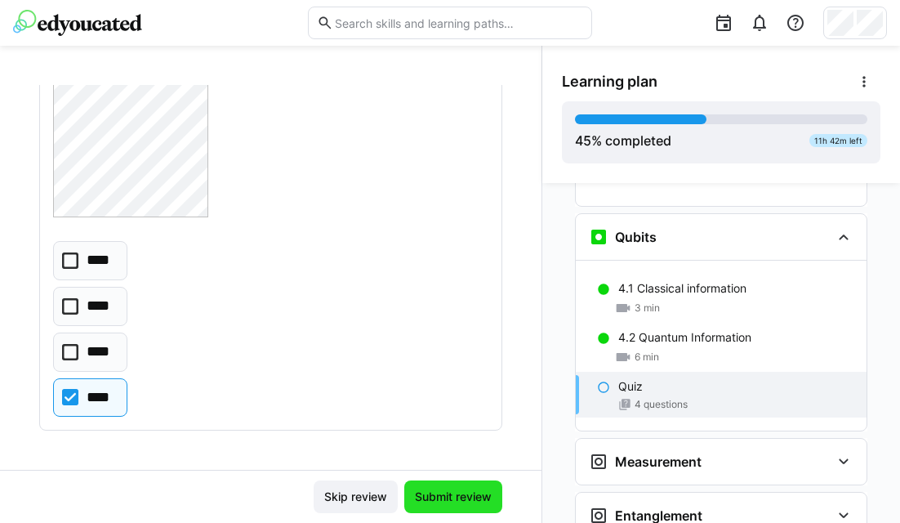
click at [440, 483] on span "Submit review" at bounding box center [453, 496] width 82 height 16
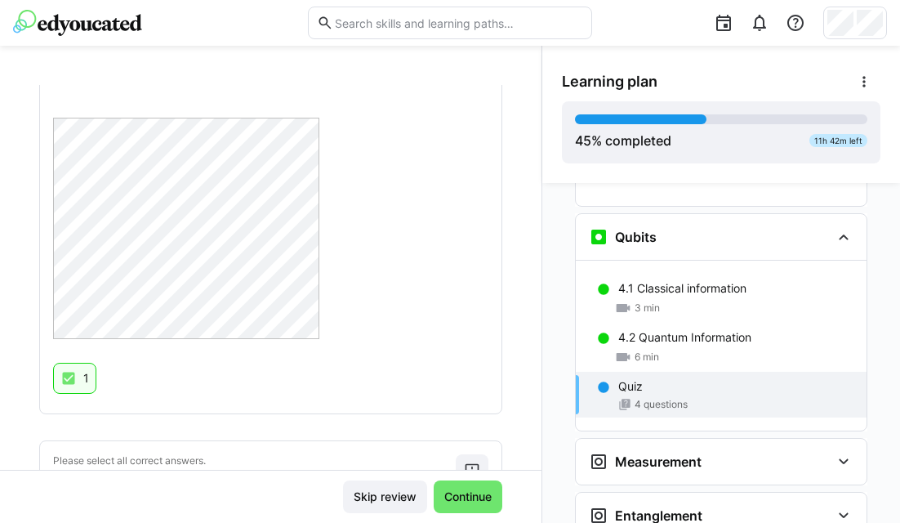
scroll to position [1369, 0]
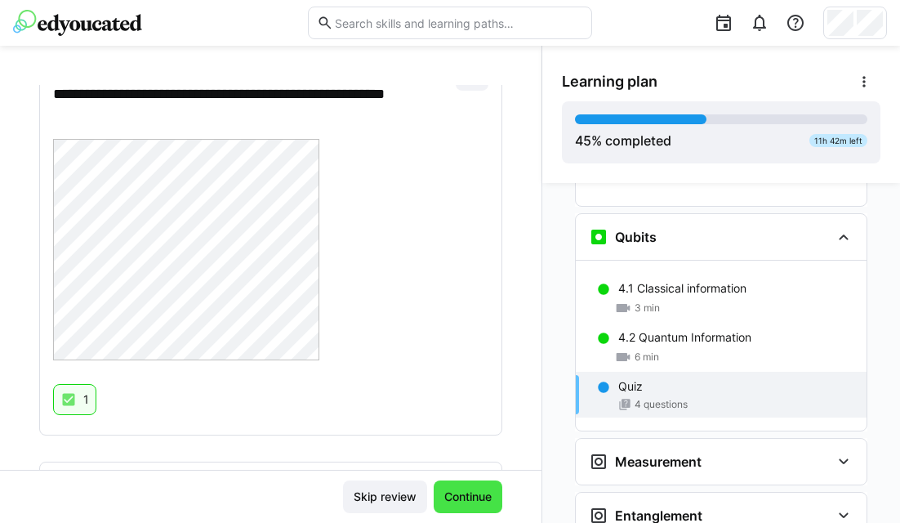
click at [444, 483] on span "Continue" at bounding box center [468, 496] width 52 height 16
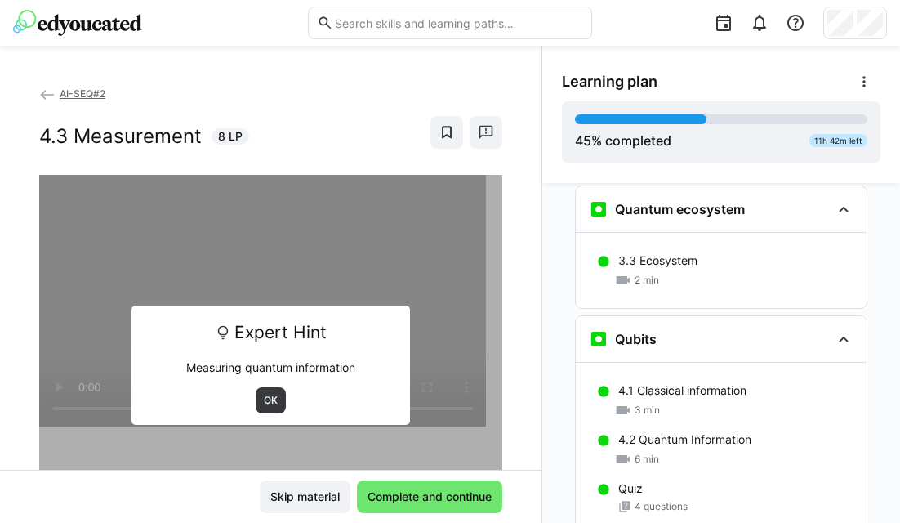
scroll to position [1824, 0]
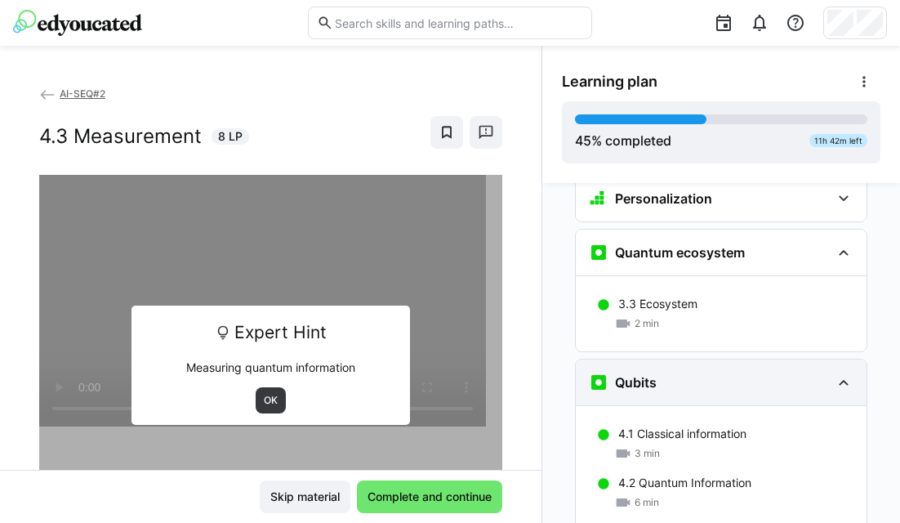
click at [778, 372] on eds-icon at bounding box center [844, 382] width 20 height 20
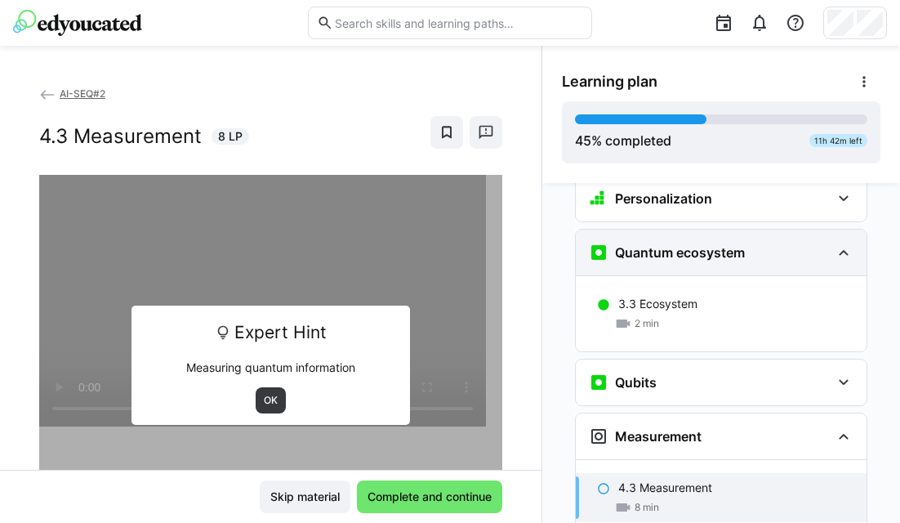
click at [778, 243] on eds-icon at bounding box center [844, 253] width 20 height 20
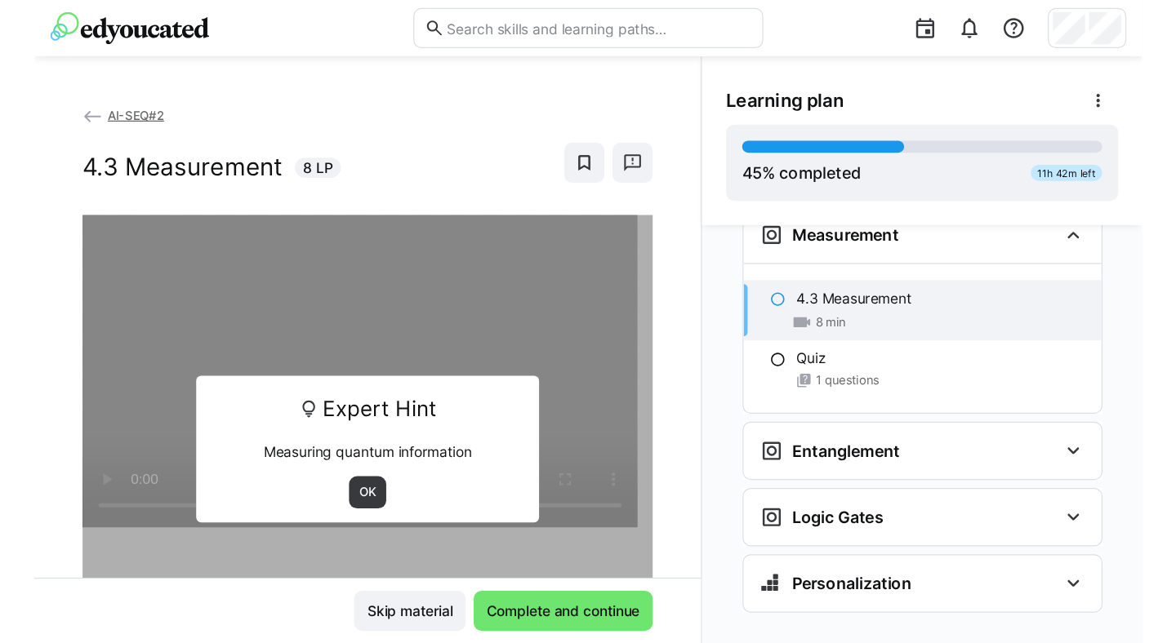
scroll to position [1872, 0]
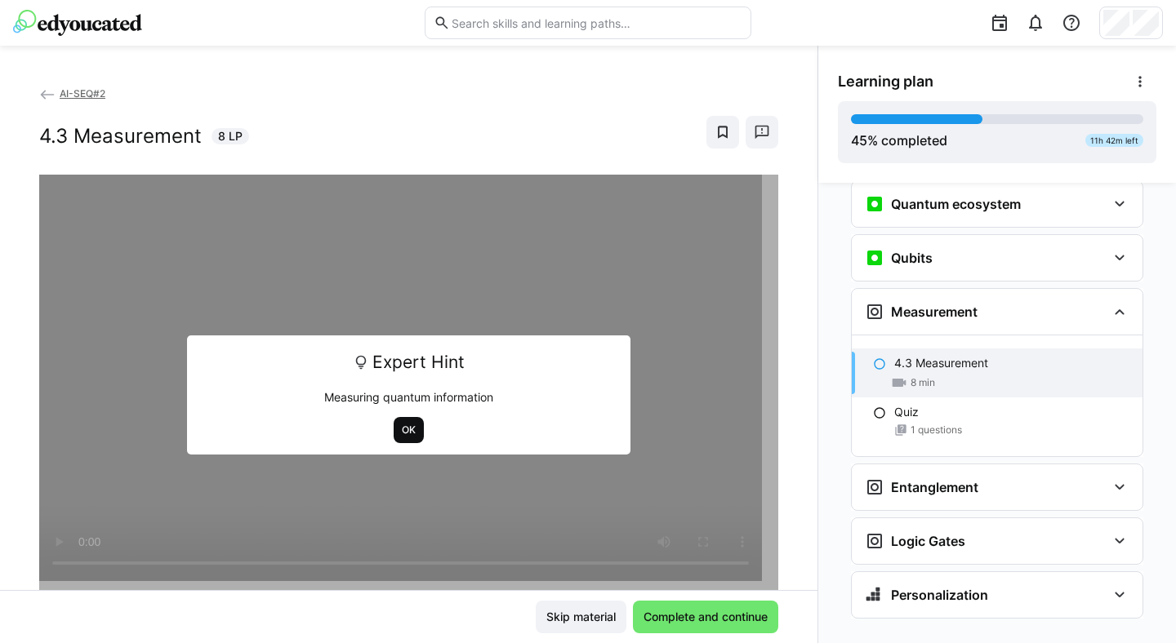
click at [403, 428] on span "OK" at bounding box center [408, 430] width 17 height 13
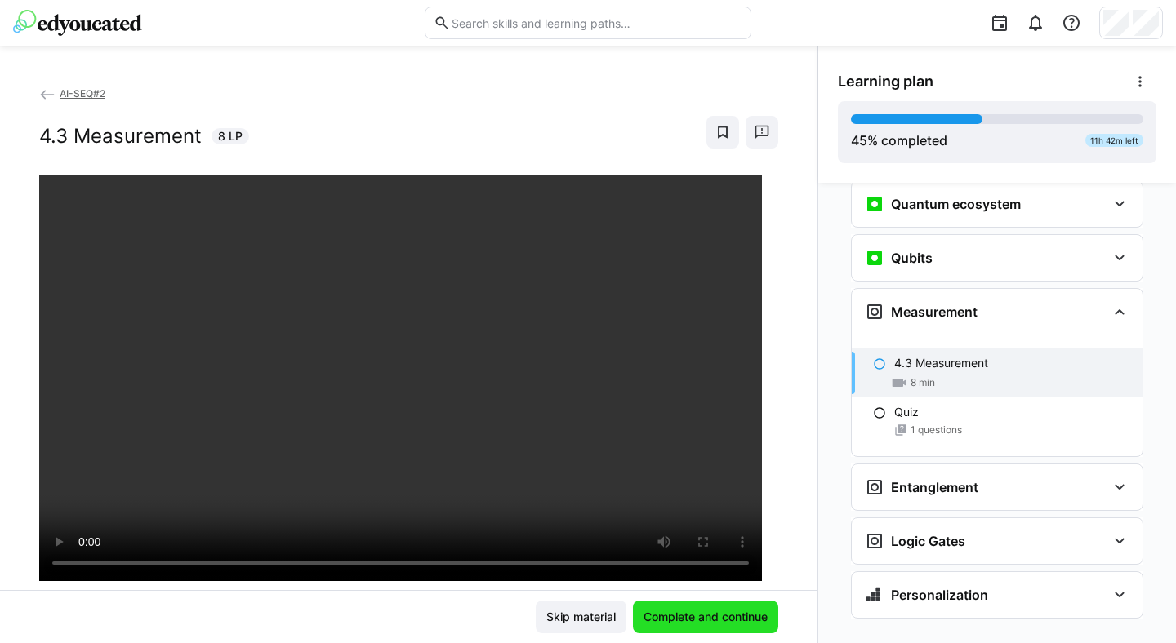
click at [668, 483] on span "Complete and continue" at bounding box center [705, 617] width 129 height 16
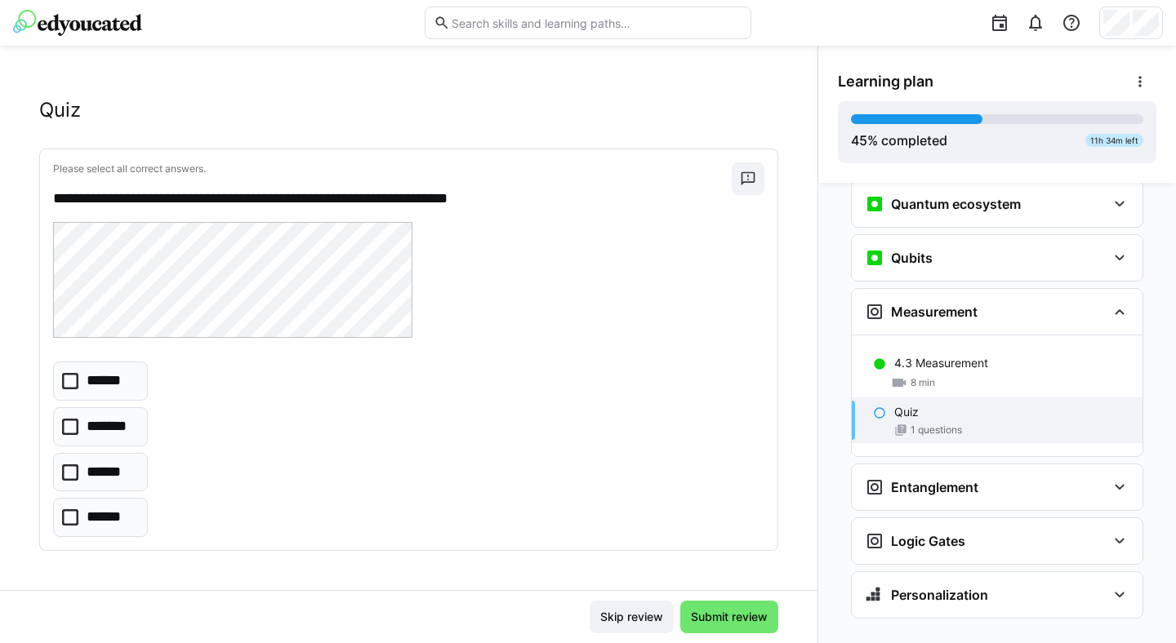
scroll to position [0, 0]
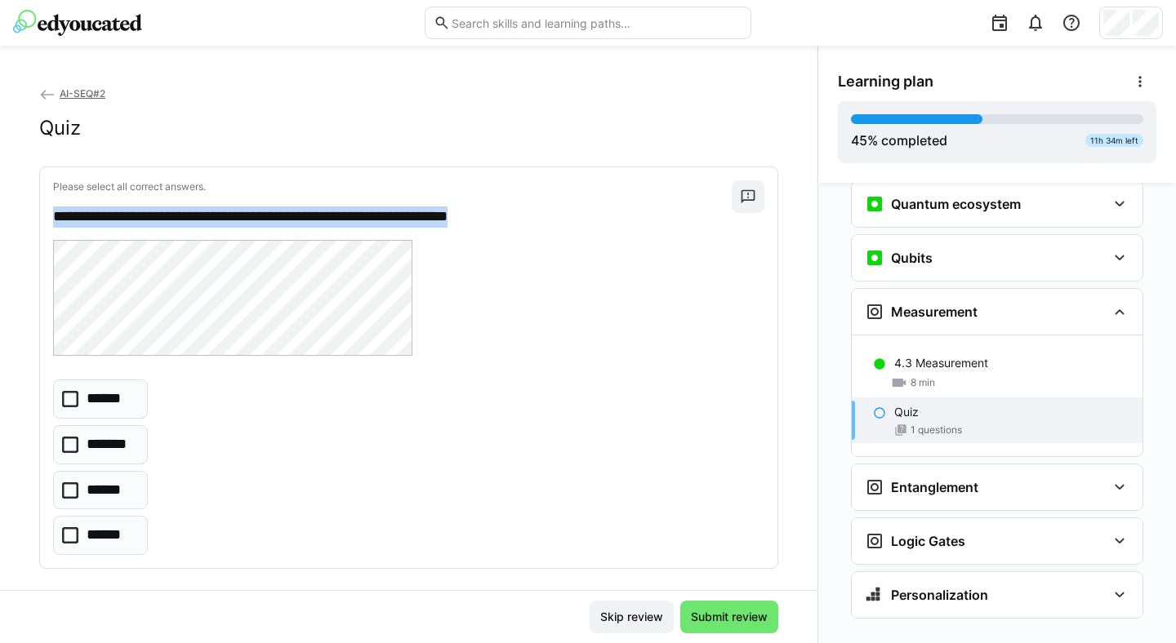
drag, startPoint x: 546, startPoint y: 220, endPoint x: 292, endPoint y: 202, distance: 254.6
click at [292, 202] on div "**********" at bounding box center [392, 203] width 679 height 47
copy p "**********"
click at [96, 483] on p "******" at bounding box center [106, 535] width 39 height 21
click at [753, 483] on span "Submit review" at bounding box center [729, 617] width 82 height 16
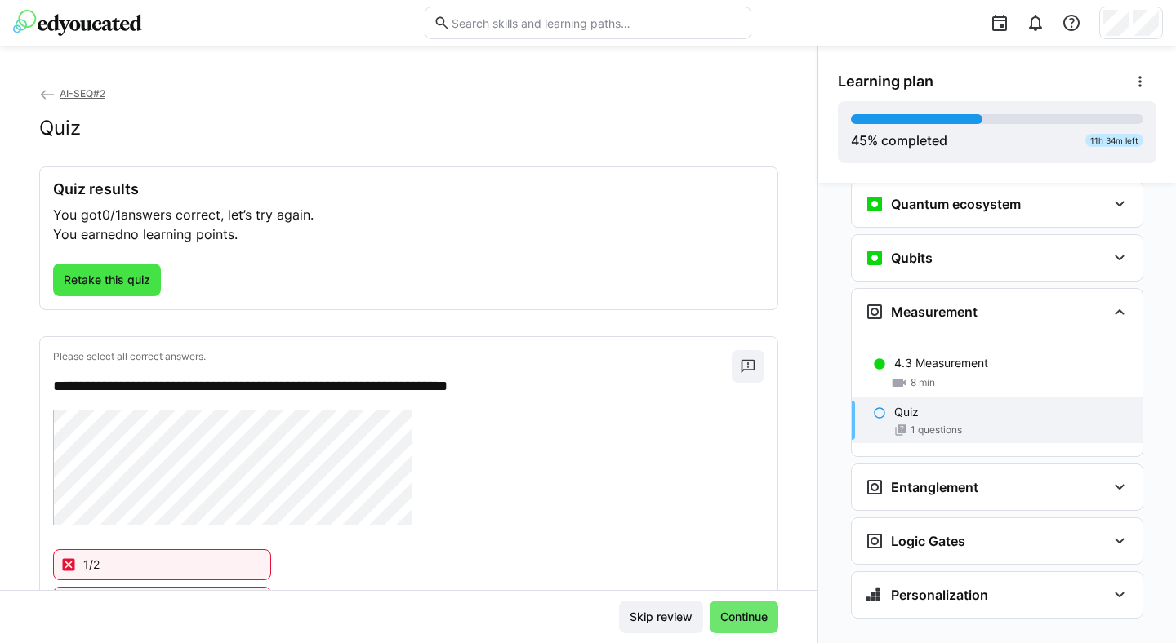
click at [119, 278] on span "Retake this quiz" at bounding box center [106, 280] width 91 height 16
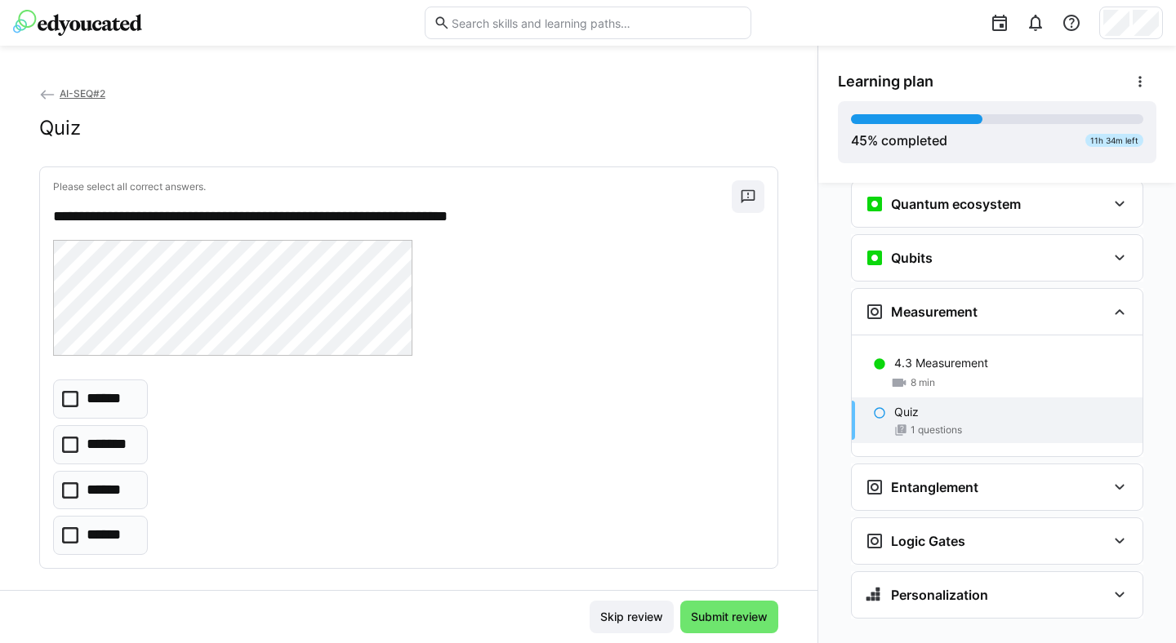
click at [127, 483] on eds-checkbox "******" at bounding box center [100, 490] width 95 height 39
click at [736, 483] on span "Submit review" at bounding box center [729, 617] width 82 height 16
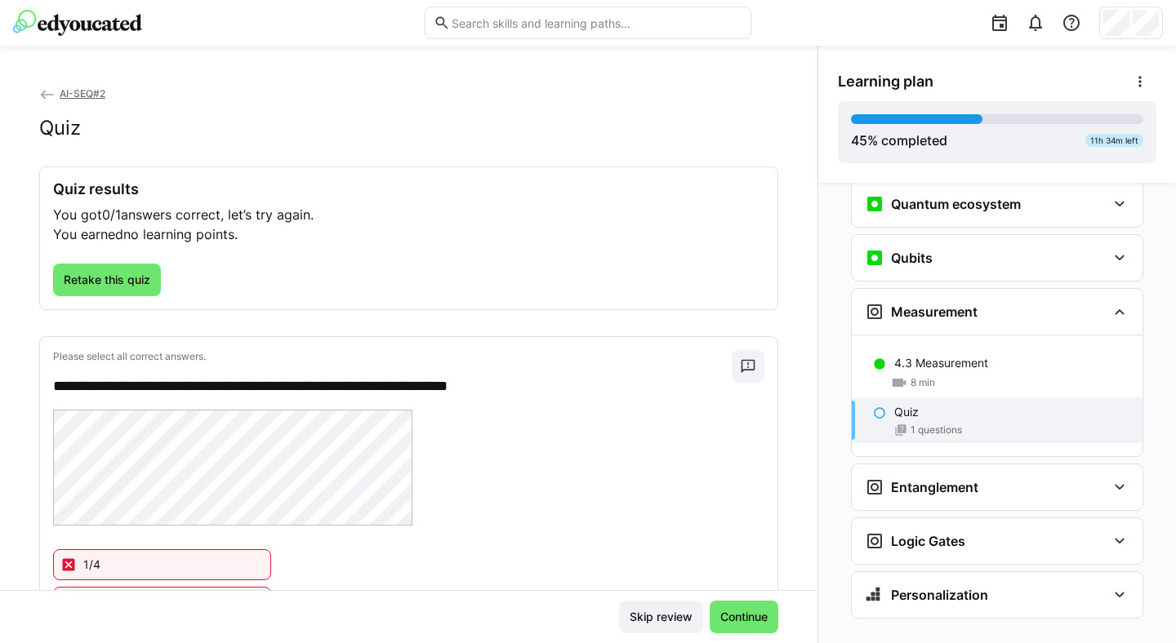
scroll to position [7, 0]
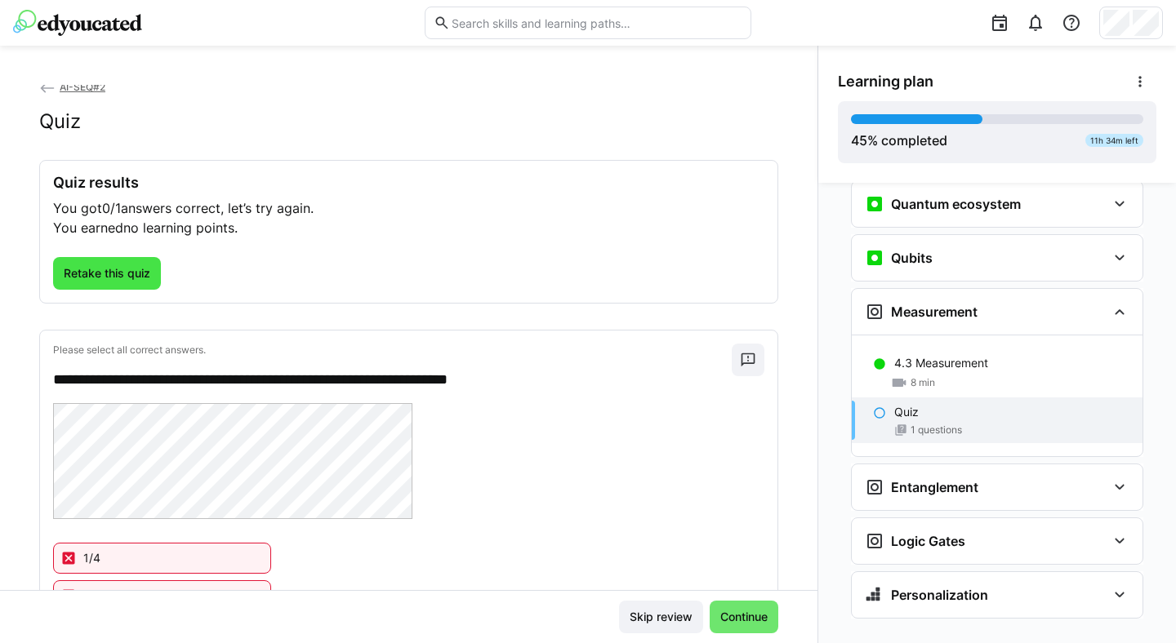
click at [110, 268] on span "Retake this quiz" at bounding box center [106, 273] width 91 height 16
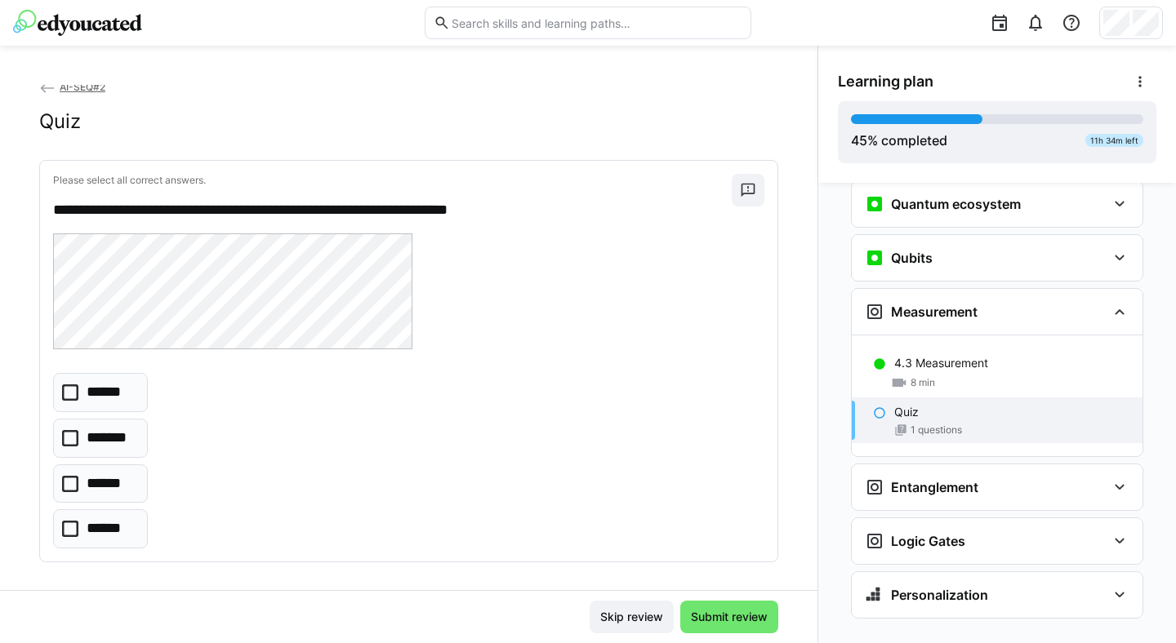
click at [122, 401] on p "******" at bounding box center [108, 392] width 42 height 21
click at [715, 483] on span "Submit review" at bounding box center [729, 617] width 82 height 16
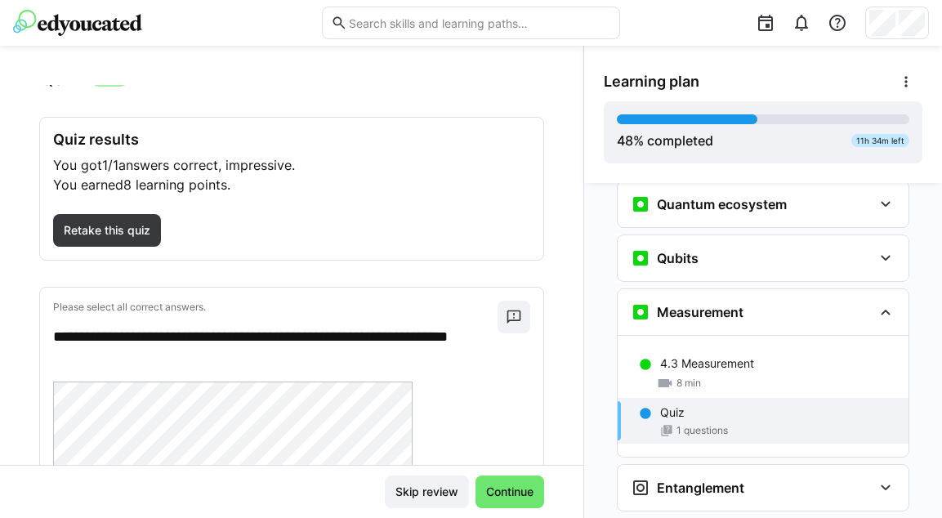
scroll to position [197, 0]
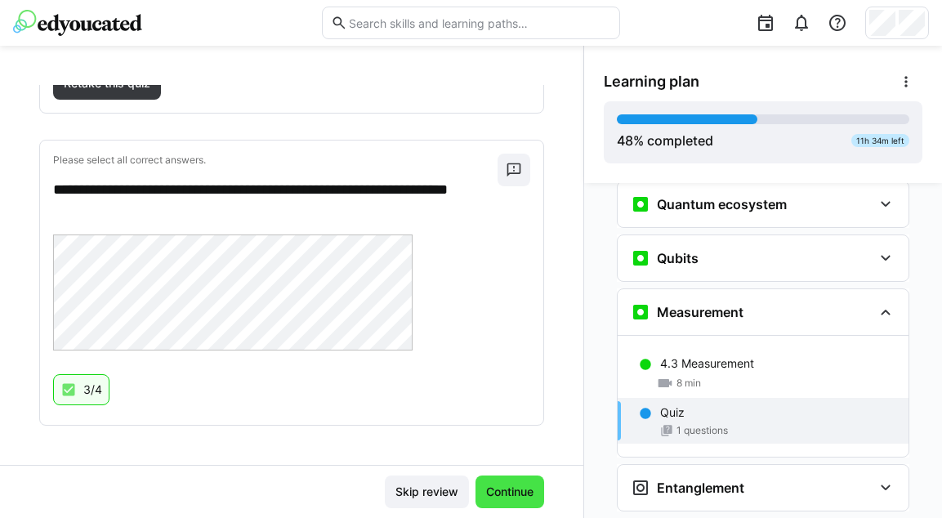
click at [497, 482] on span "Continue" at bounding box center [509, 491] width 69 height 33
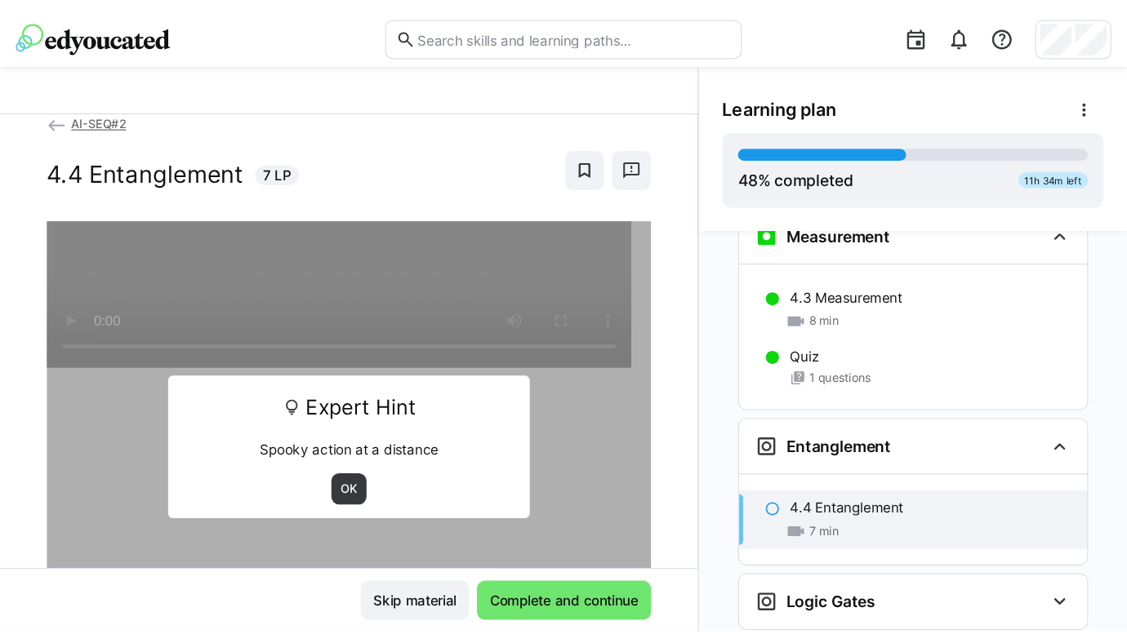
scroll to position [1998, 0]
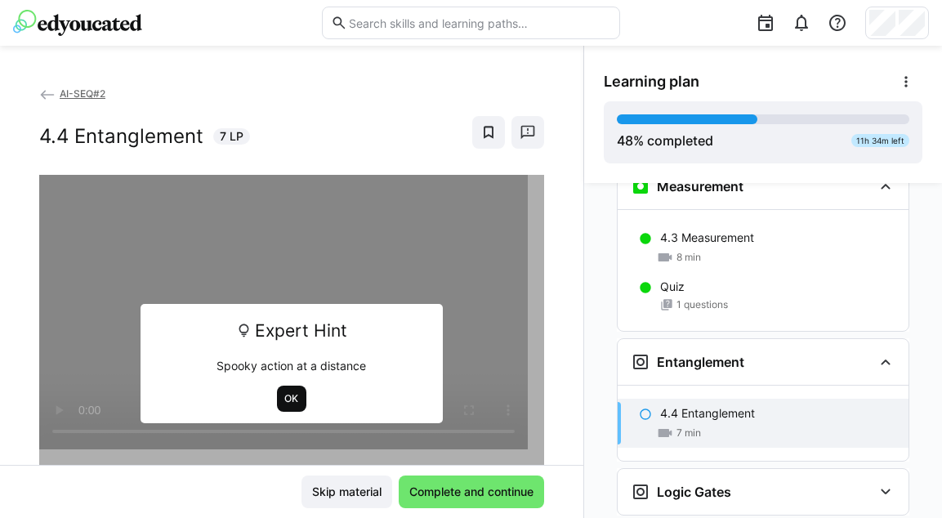
click at [289, 403] on span "OK" at bounding box center [291, 398] width 17 height 13
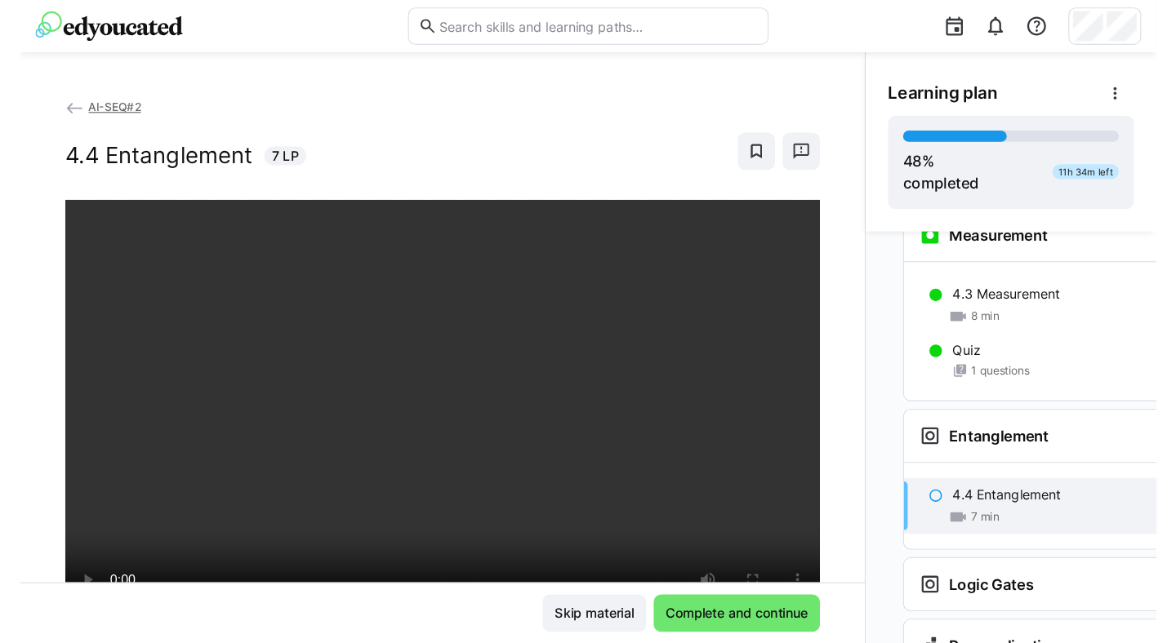
scroll to position [1948, 0]
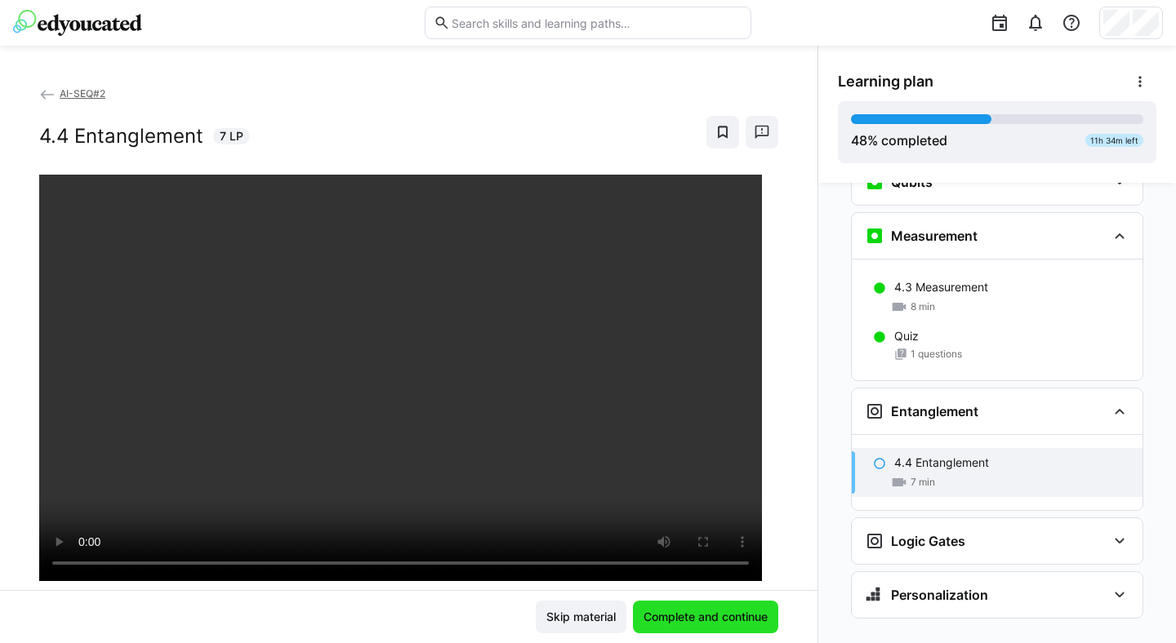
click at [648, 483] on span "Complete and continue" at bounding box center [705, 617] width 129 height 16
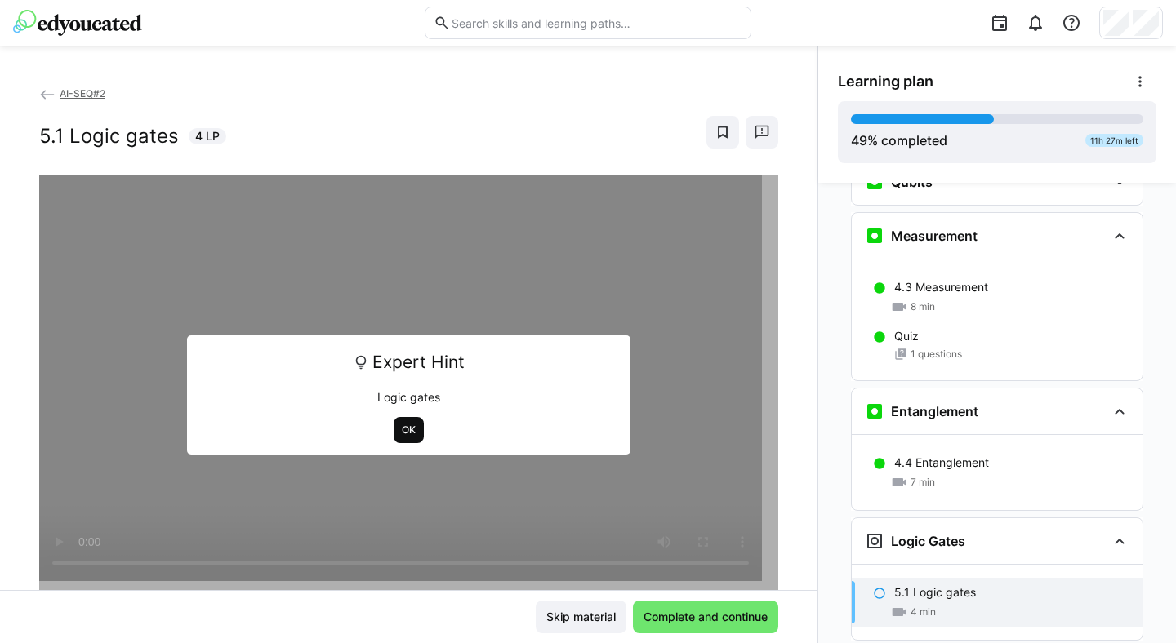
click at [403, 425] on span "OK" at bounding box center [408, 430] width 17 height 13
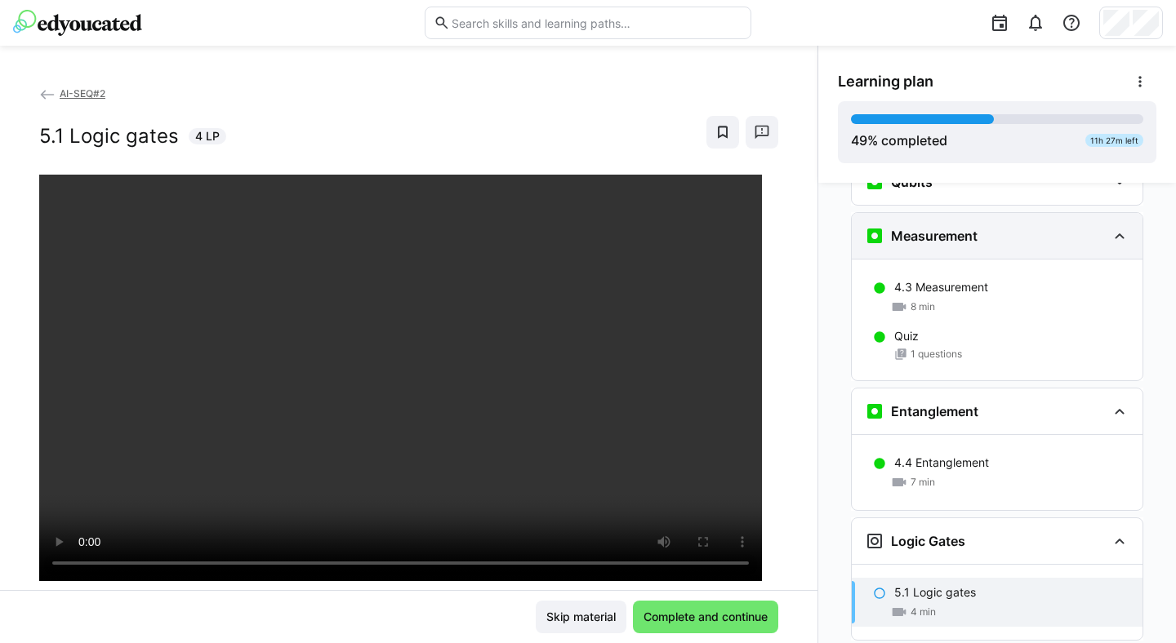
click at [778, 226] on eds-icon at bounding box center [1120, 236] width 20 height 20
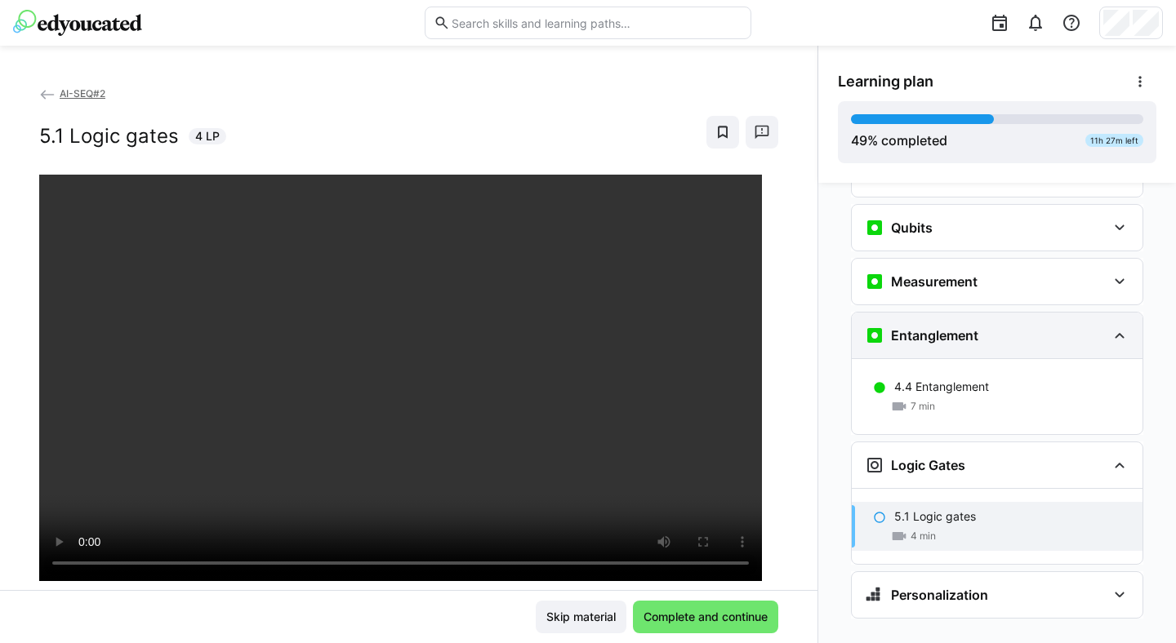
click at [778, 326] on eds-icon at bounding box center [1120, 336] width 20 height 20
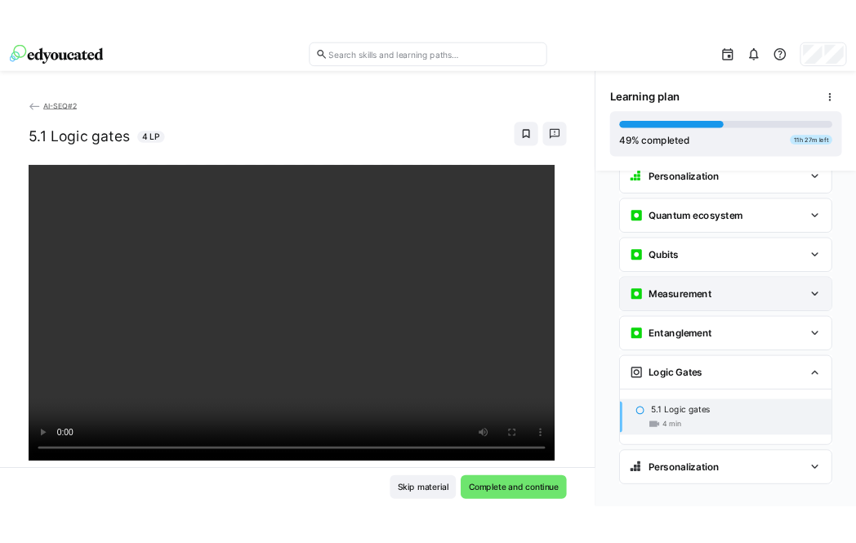
scroll to position [1827, 0]
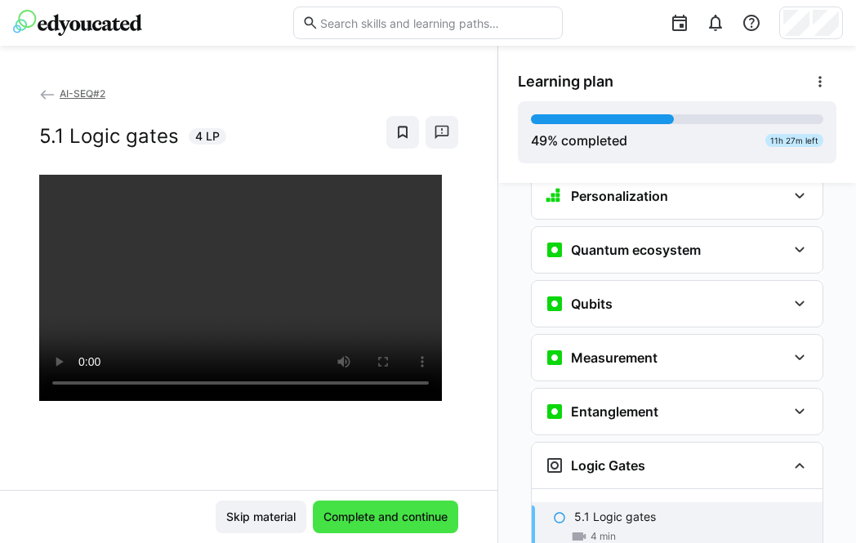
click at [366, 483] on span "Complete and continue" at bounding box center [385, 517] width 145 height 33
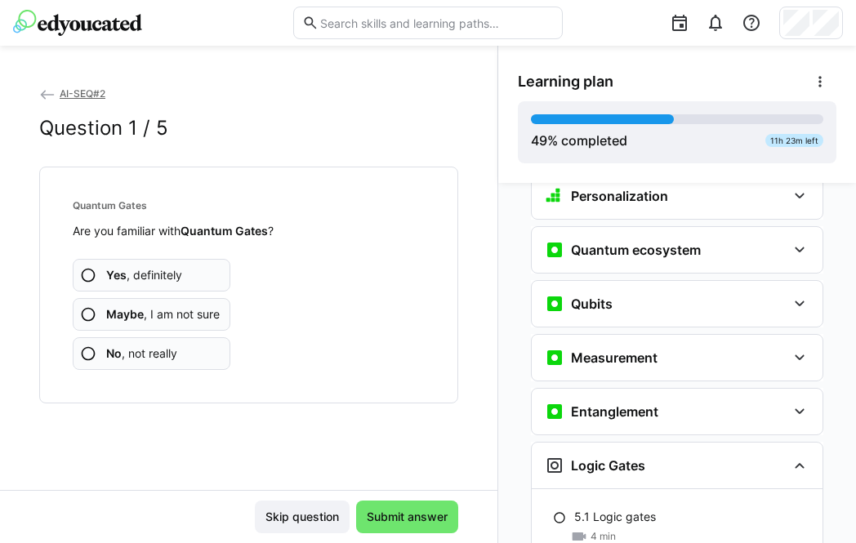
scroll to position [1927, 0]
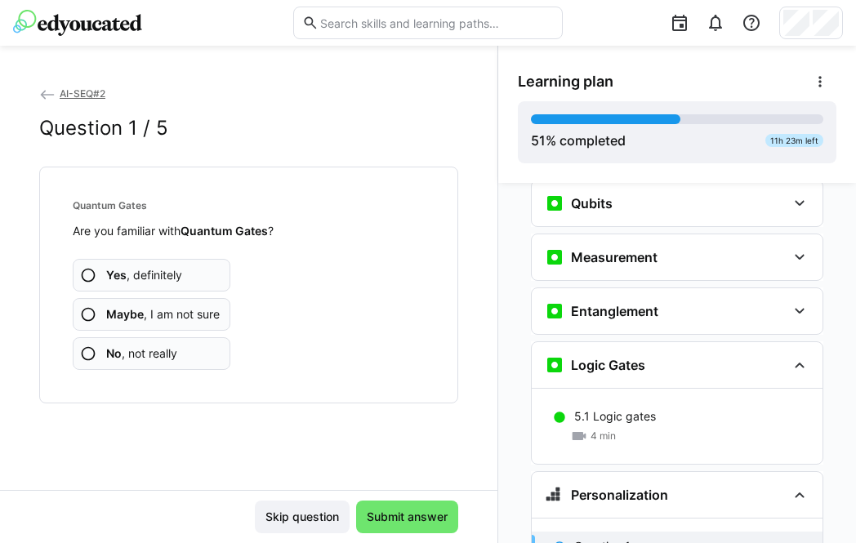
click at [160, 351] on span "No , not really" at bounding box center [141, 353] width 71 height 16
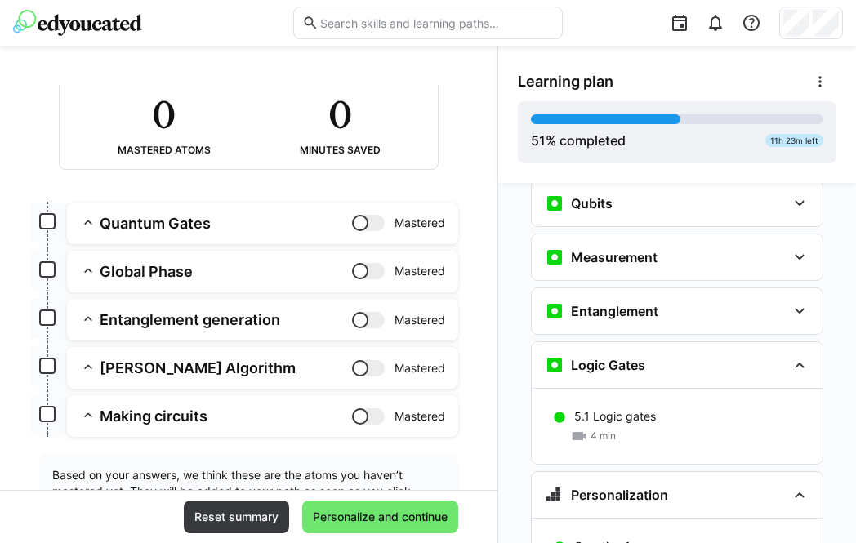
scroll to position [188, 0]
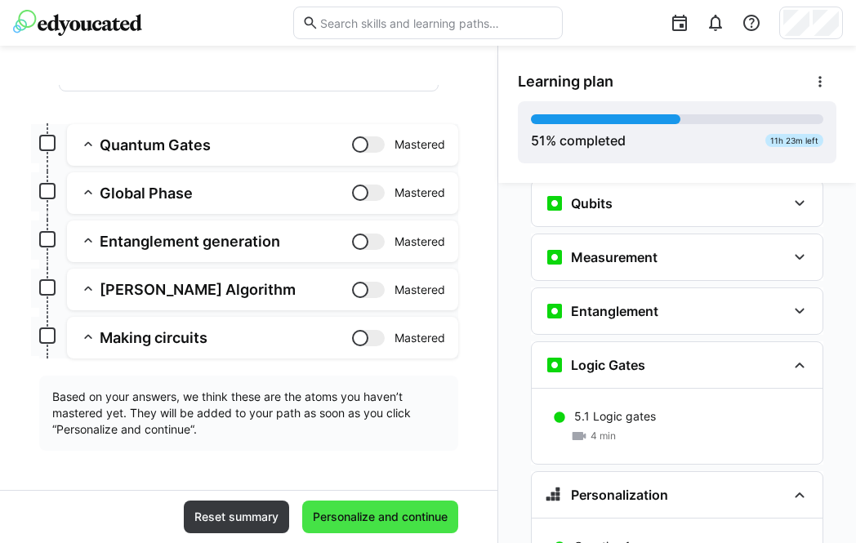
click at [382, 483] on span "Personalize and continue" at bounding box center [380, 517] width 140 height 16
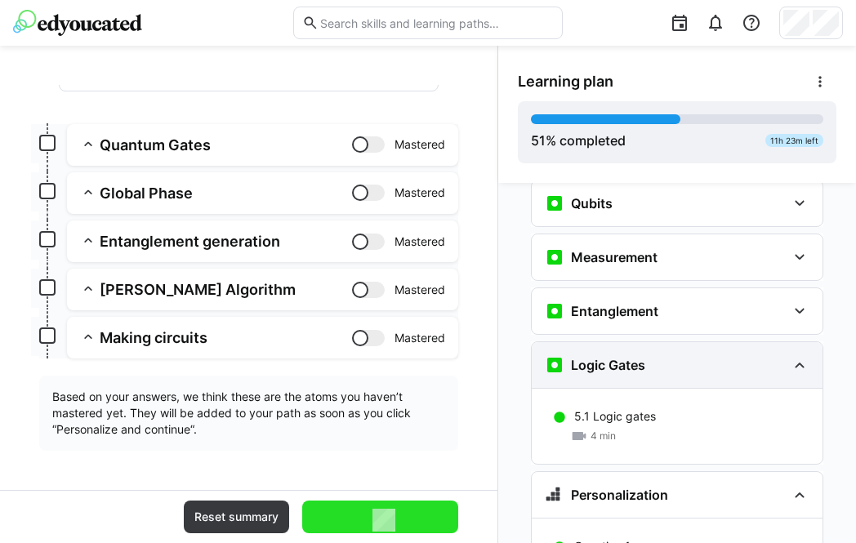
click at [778, 355] on eds-icon at bounding box center [800, 365] width 20 height 20
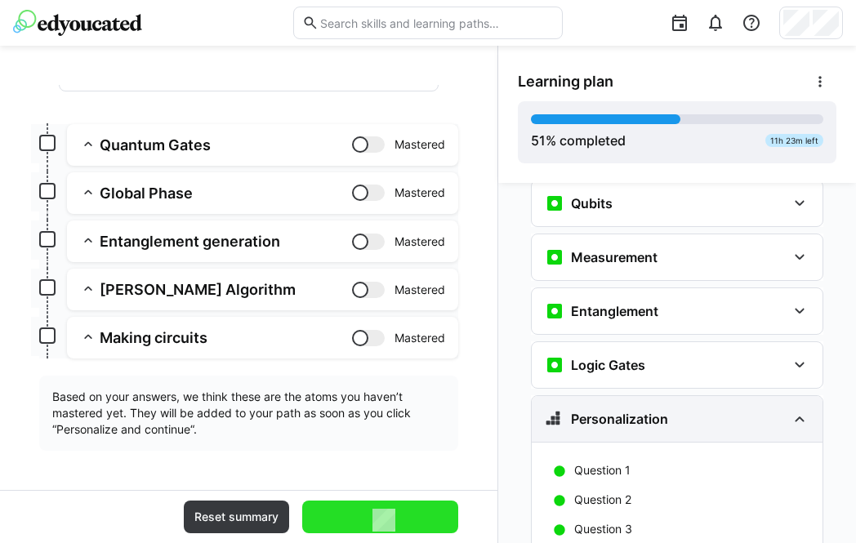
click at [778, 396] on div "Personalization" at bounding box center [677, 419] width 291 height 46
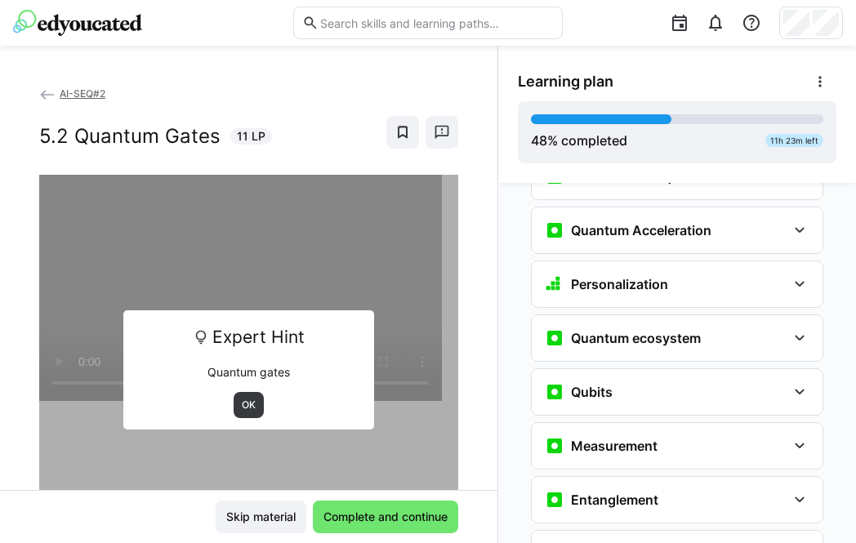
scroll to position [1754, 0]
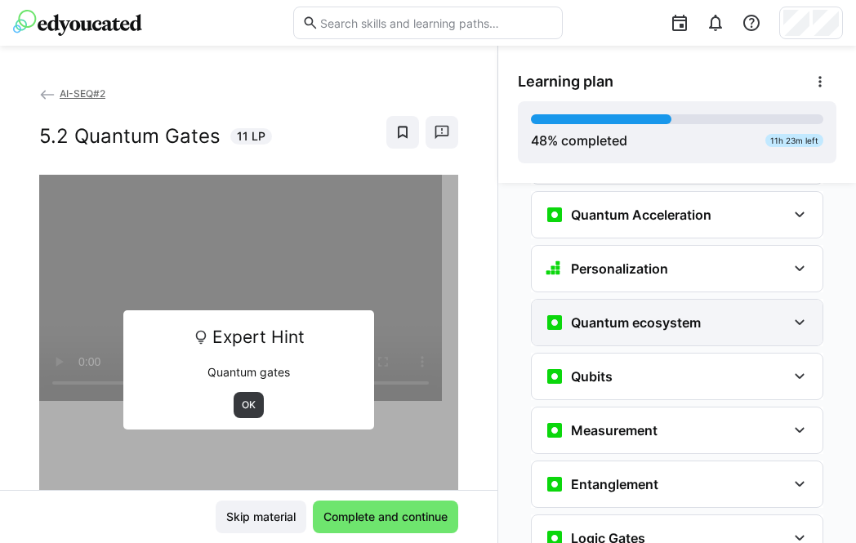
click at [613, 314] on h3 "Quantum ecosystem" at bounding box center [636, 322] width 130 height 16
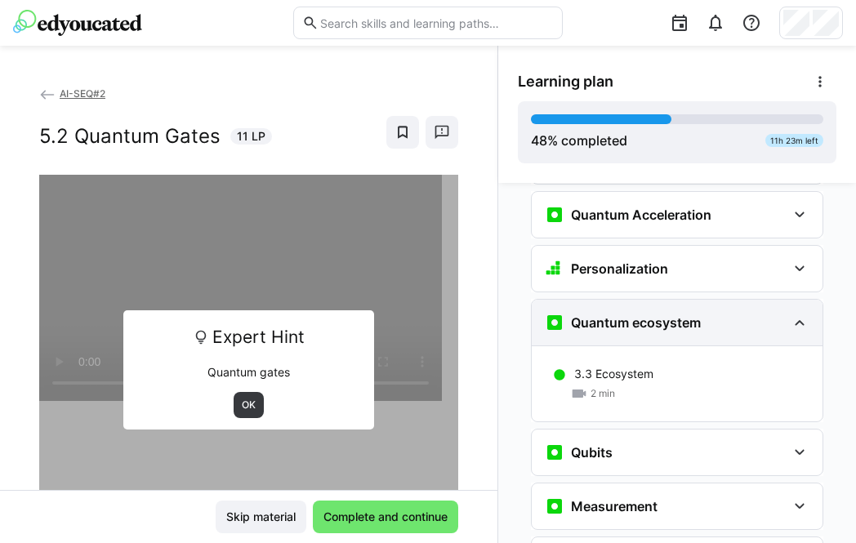
click at [778, 313] on eds-icon at bounding box center [800, 323] width 20 height 20
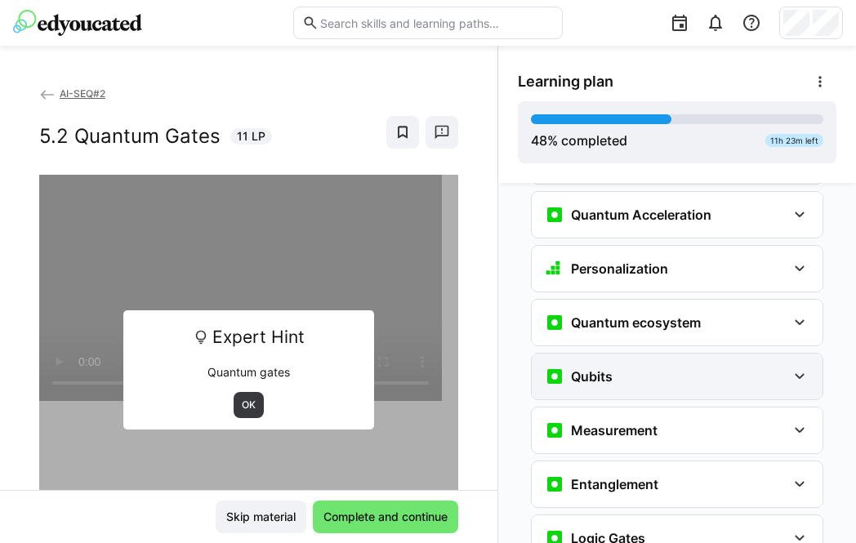
click at [778, 367] on eds-icon at bounding box center [800, 377] width 20 height 20
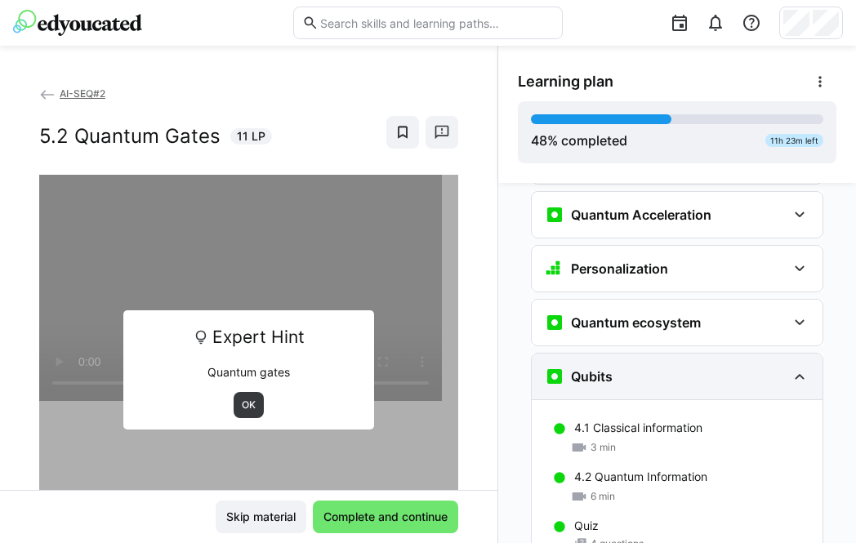
click at [778, 367] on eds-icon at bounding box center [800, 377] width 20 height 20
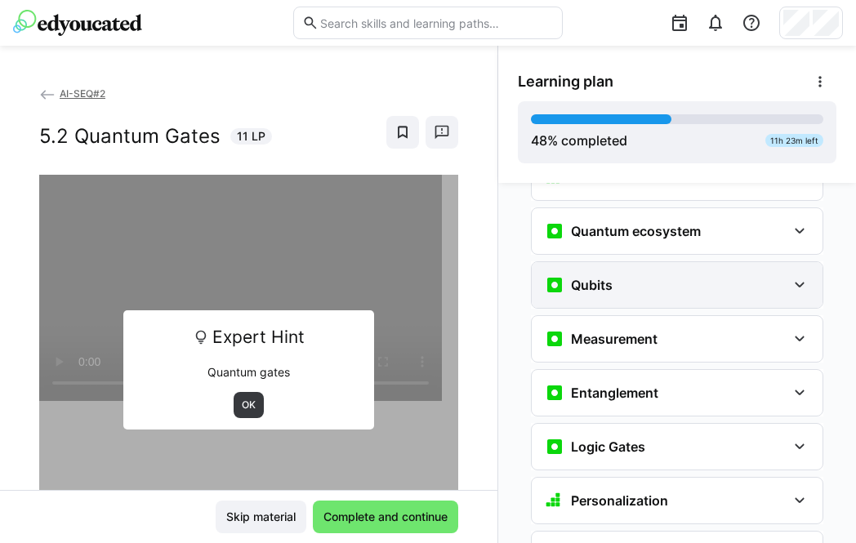
scroll to position [1860, 0]
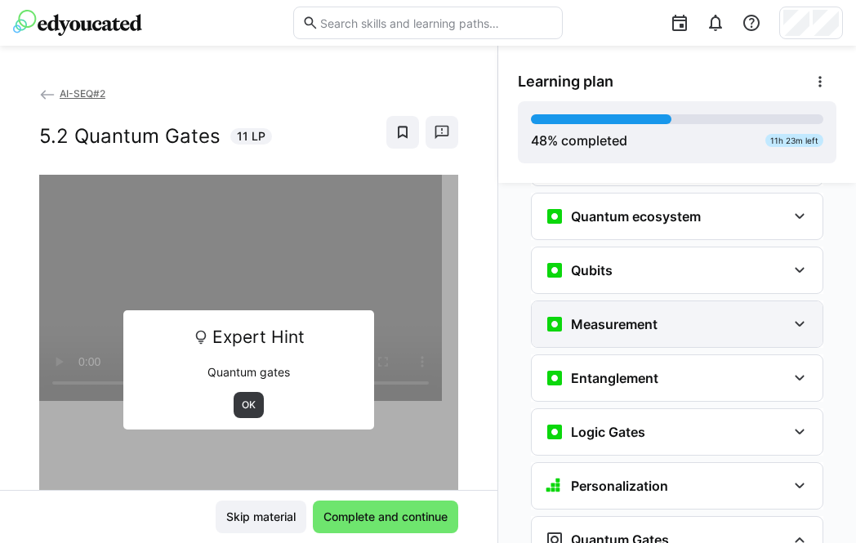
click at [778, 314] on eds-icon at bounding box center [800, 324] width 20 height 20
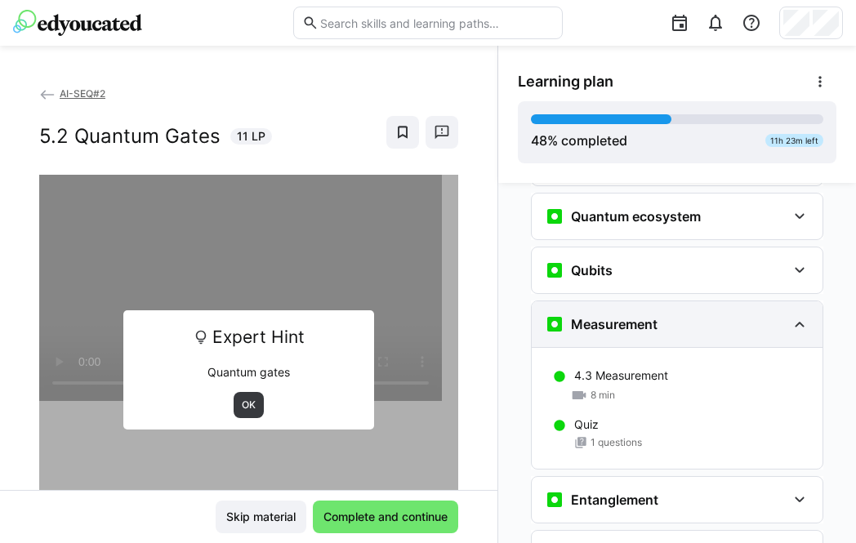
click at [778, 314] on eds-icon at bounding box center [800, 324] width 20 height 20
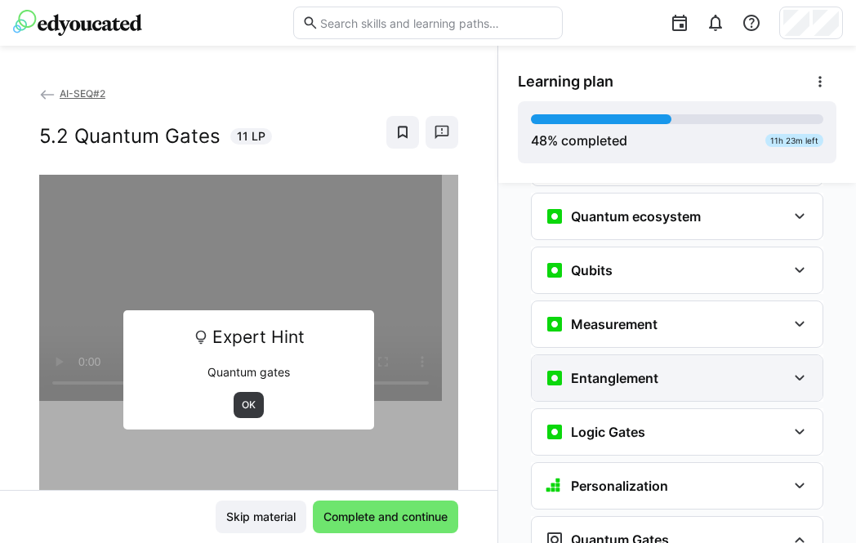
click at [778, 368] on eds-icon at bounding box center [800, 378] width 20 height 20
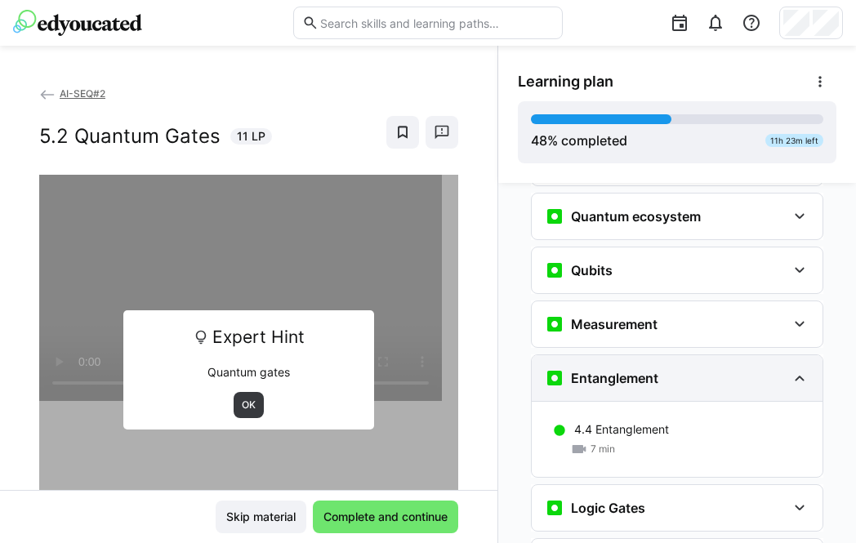
click at [778, 368] on eds-icon at bounding box center [800, 378] width 20 height 20
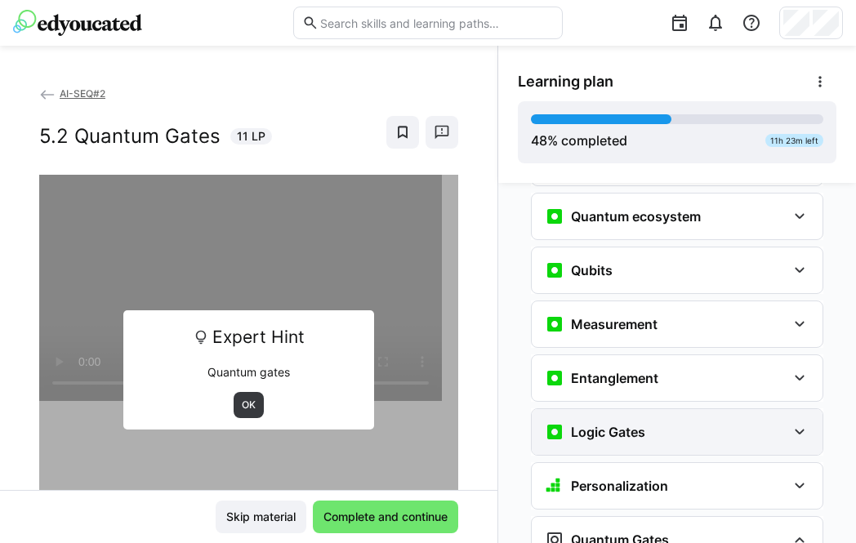
click at [778, 422] on eds-icon at bounding box center [800, 432] width 20 height 20
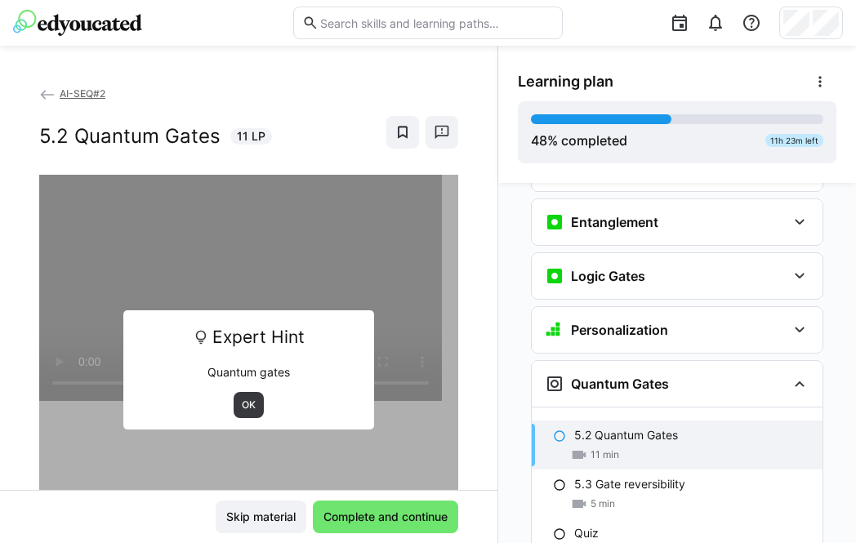
scroll to position [2018, 0]
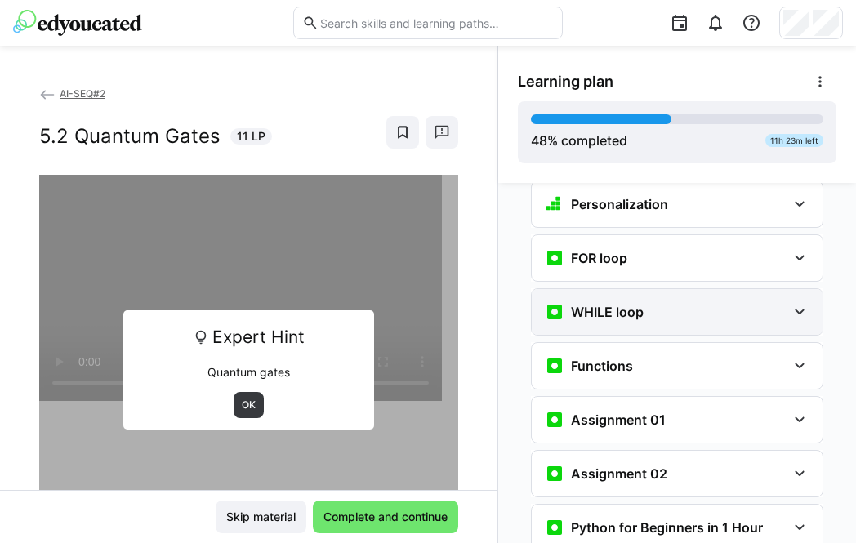
scroll to position [1049, 0]
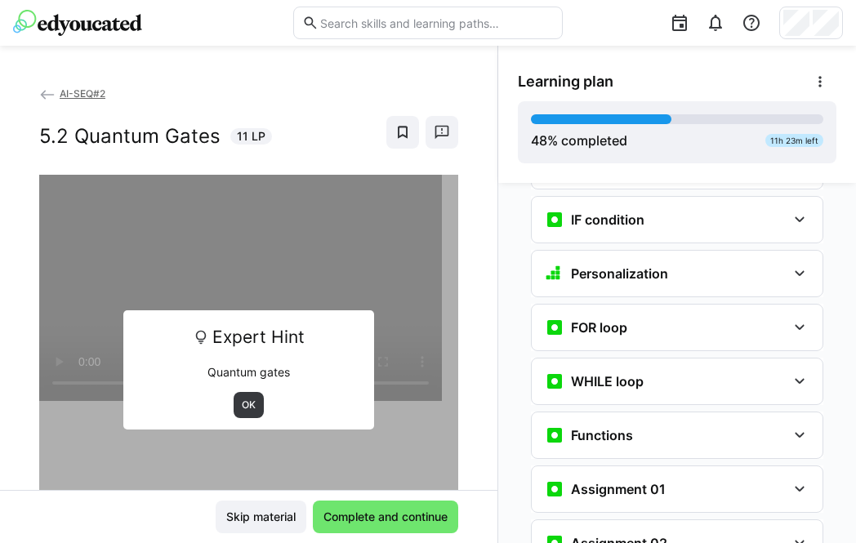
click at [47, 96] on eds-icon at bounding box center [47, 95] width 16 height 16
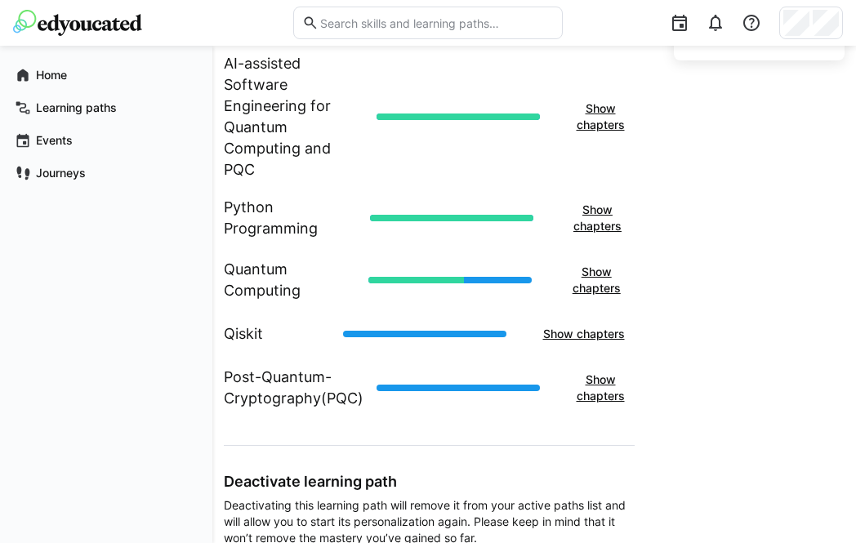
scroll to position [663, 0]
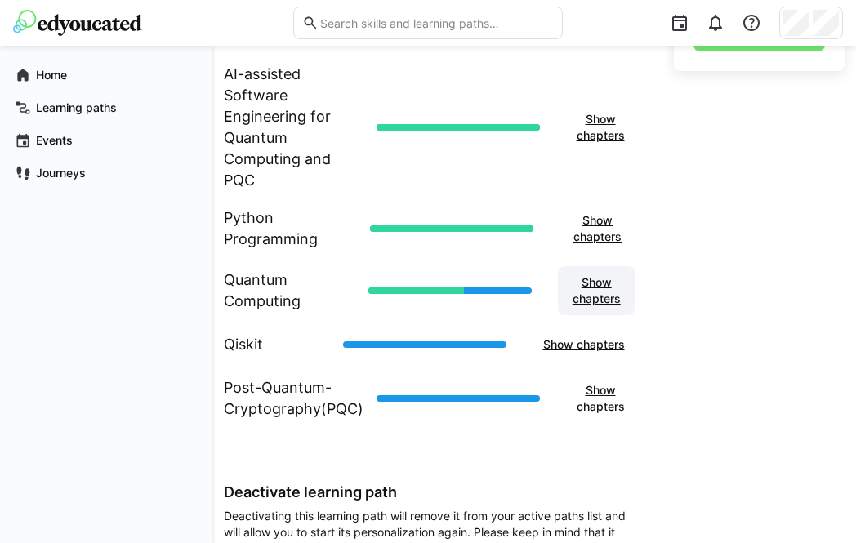
click at [600, 288] on span "Show chapters" at bounding box center [596, 290] width 61 height 33
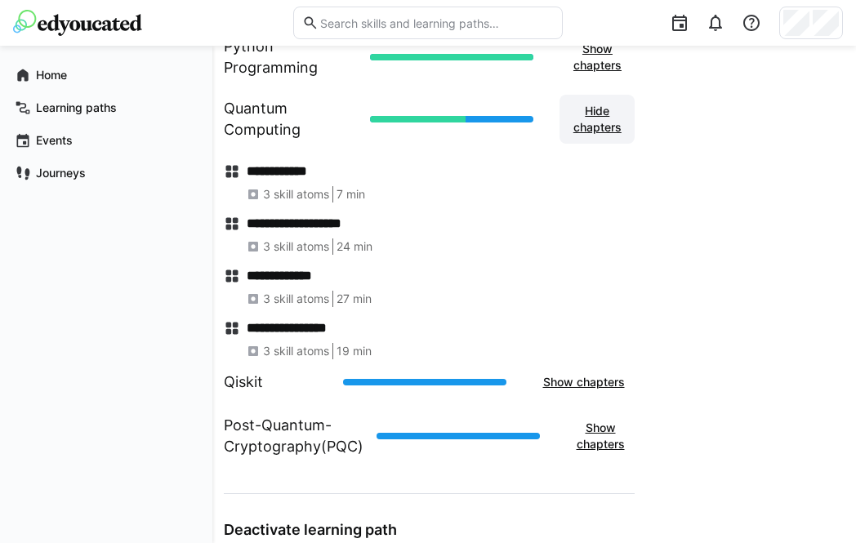
scroll to position [838, 0]
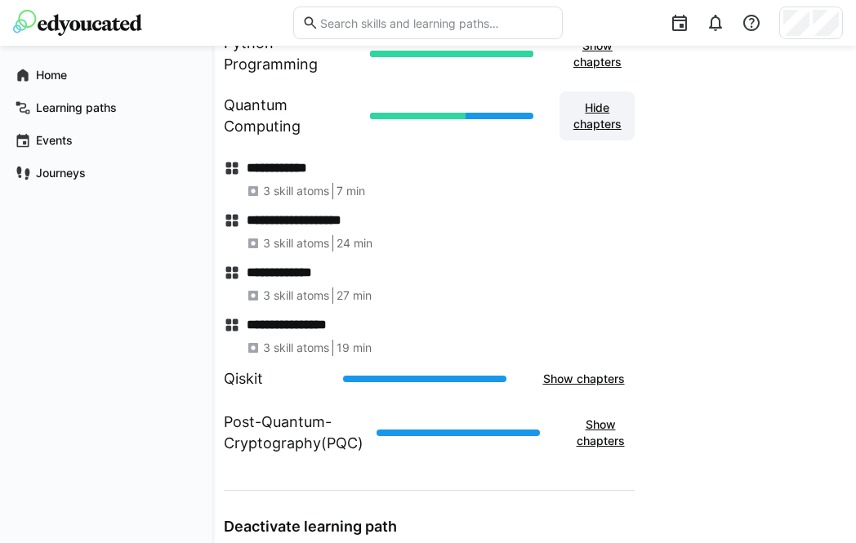
click at [612, 126] on span "Hide chapters" at bounding box center [597, 116] width 59 height 33
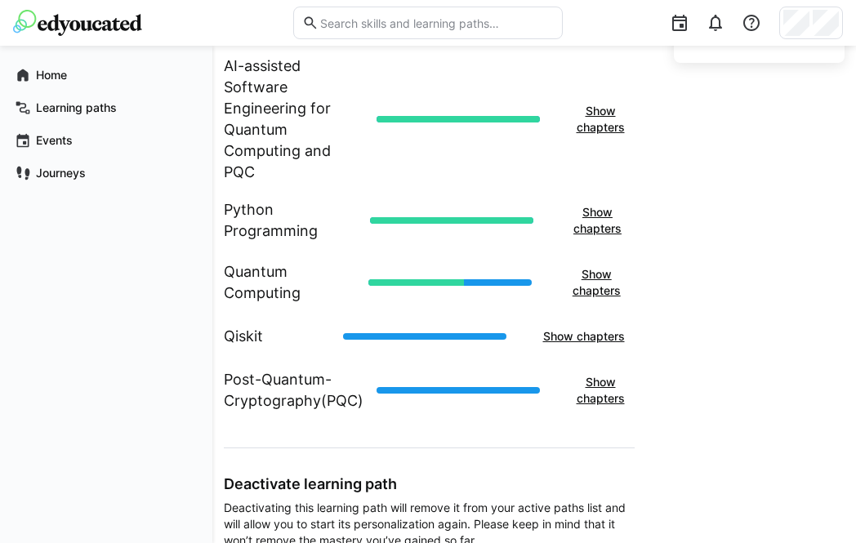
scroll to position [659, 0]
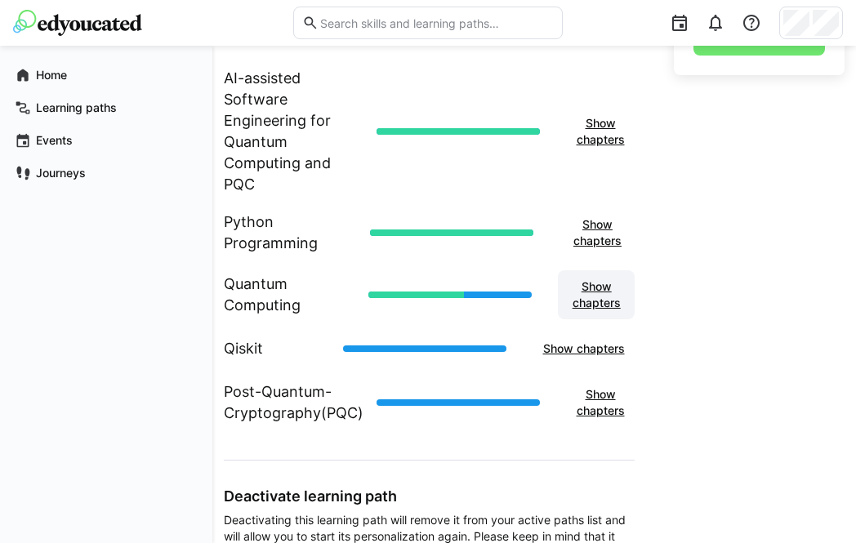
click at [604, 283] on span "Show chapters" at bounding box center [596, 294] width 61 height 33
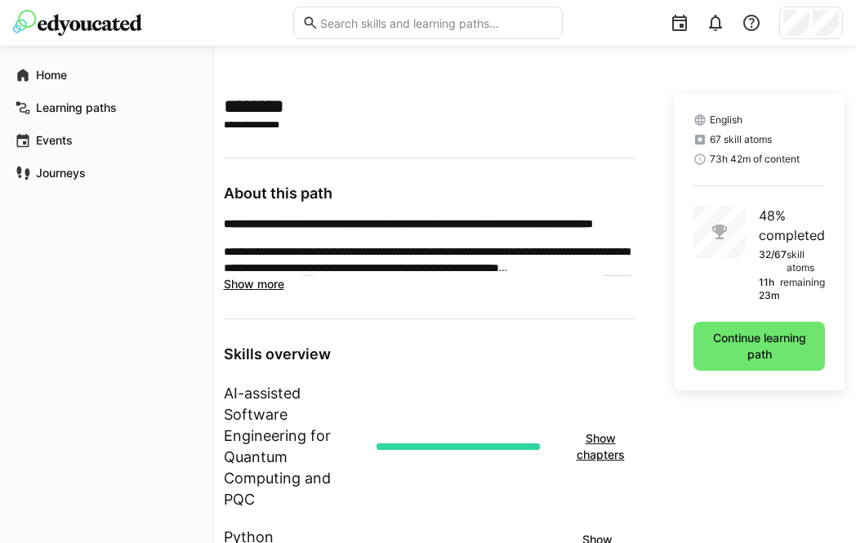
scroll to position [349, 0]
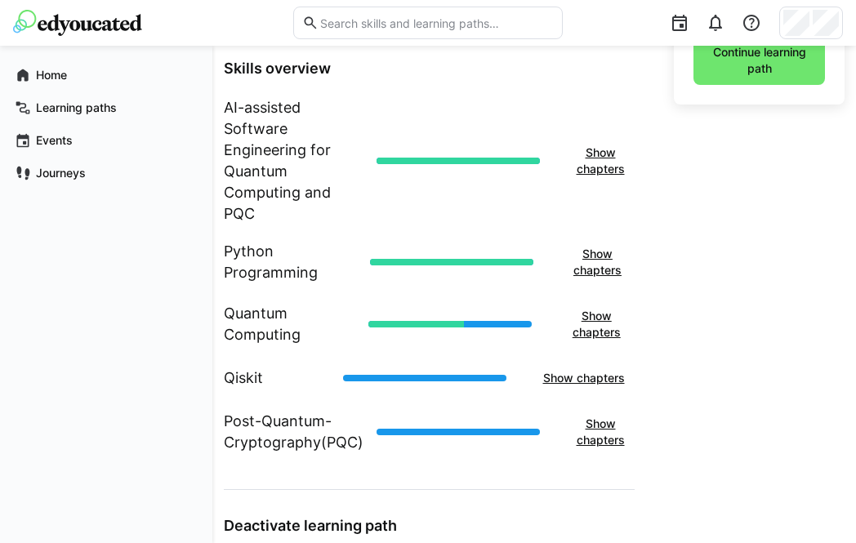
scroll to position [612, 0]
